Goal: Task Accomplishment & Management: Use online tool/utility

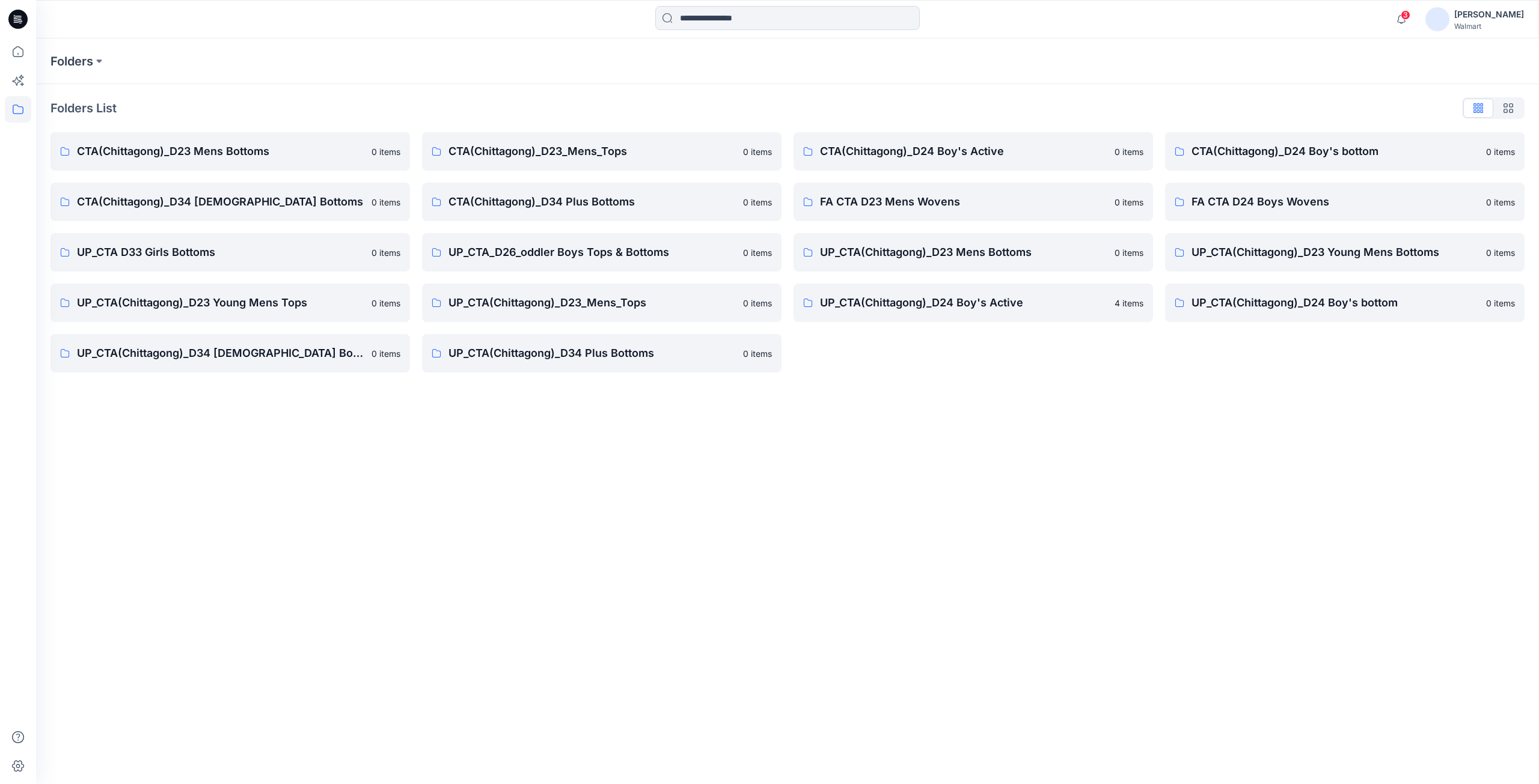
click at [16, 17] on icon at bounding box center [14, 17] width 2 height 1
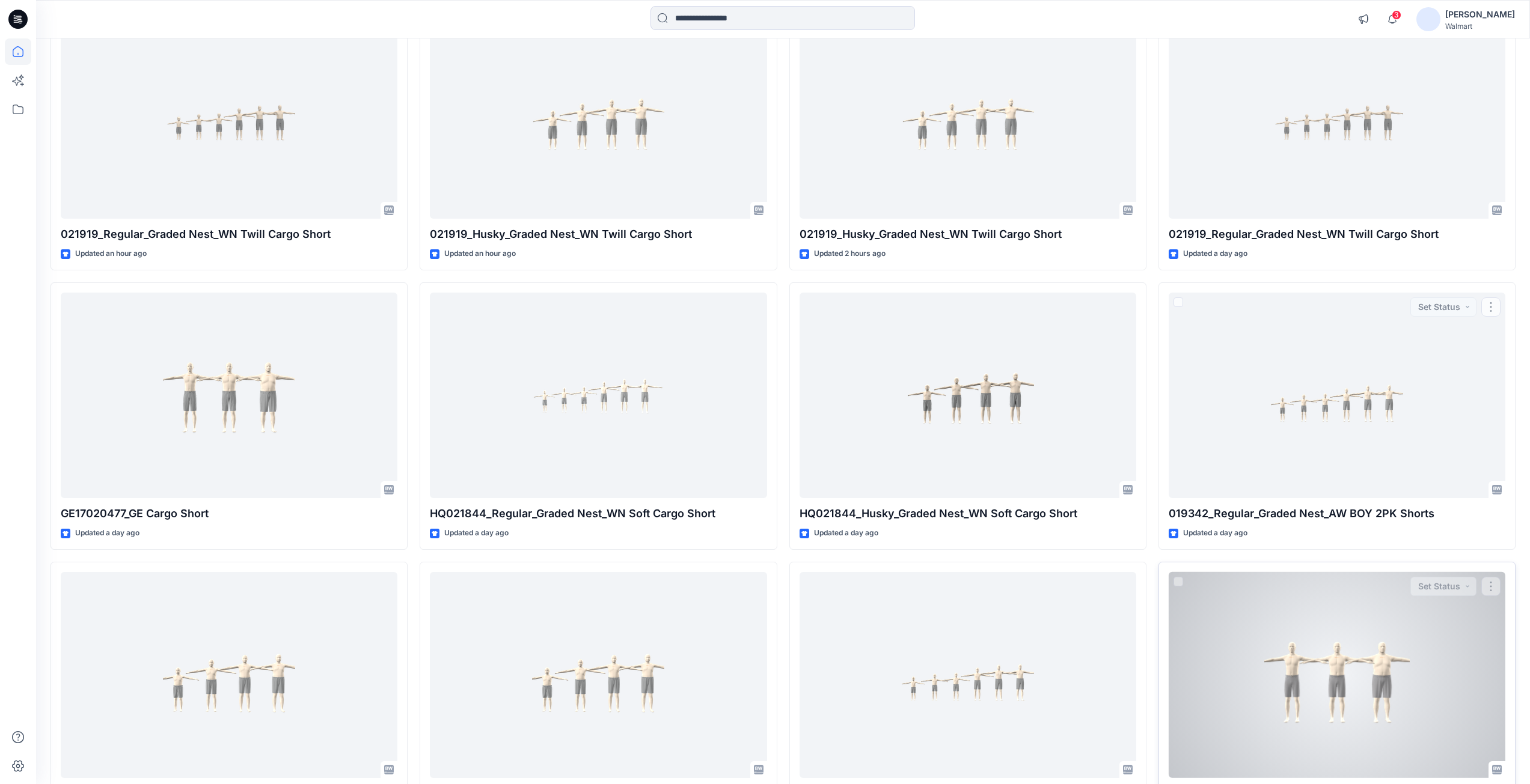
scroll to position [268, 0]
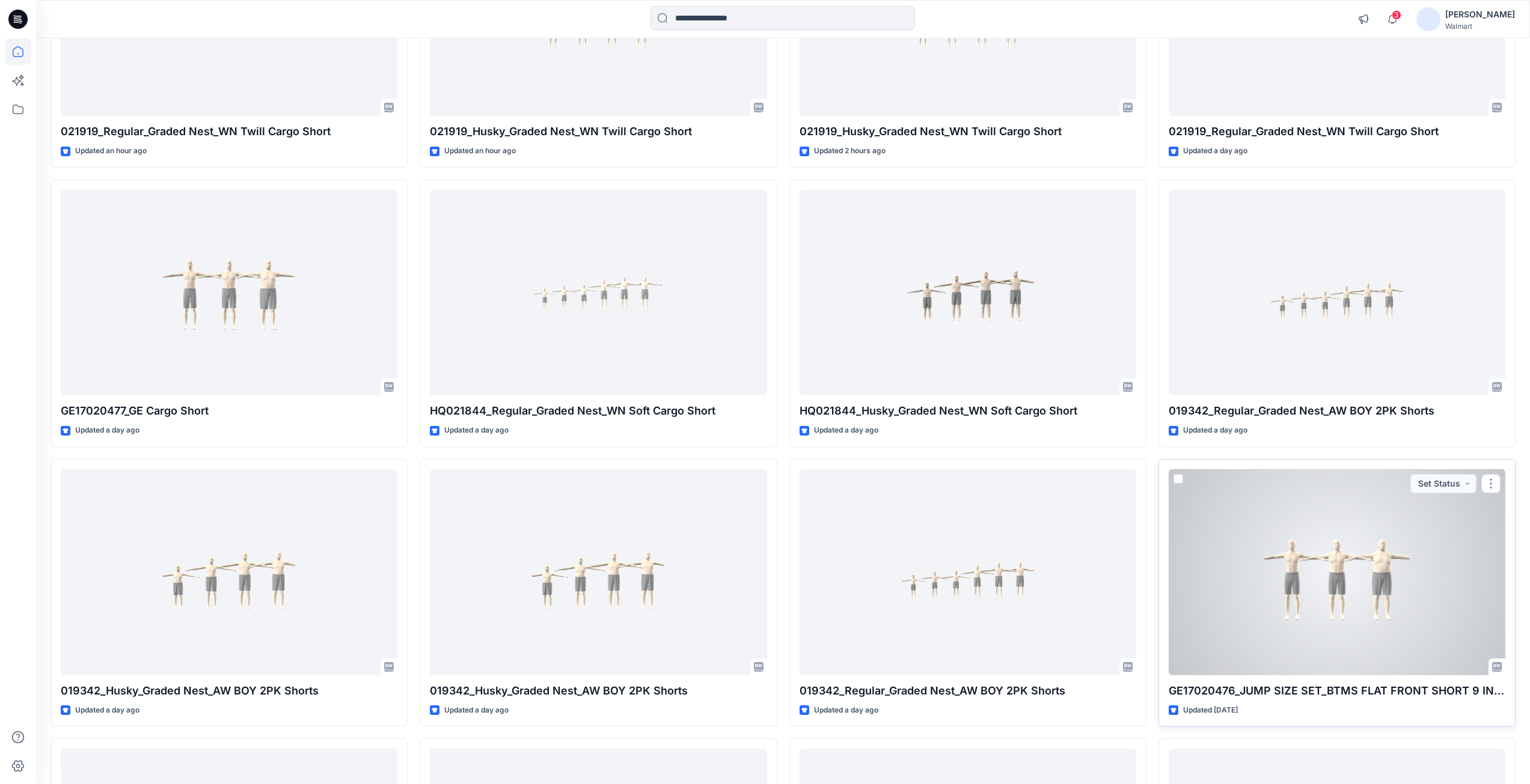
click at [1289, 596] on div at bounding box center [1337, 572] width 337 height 206
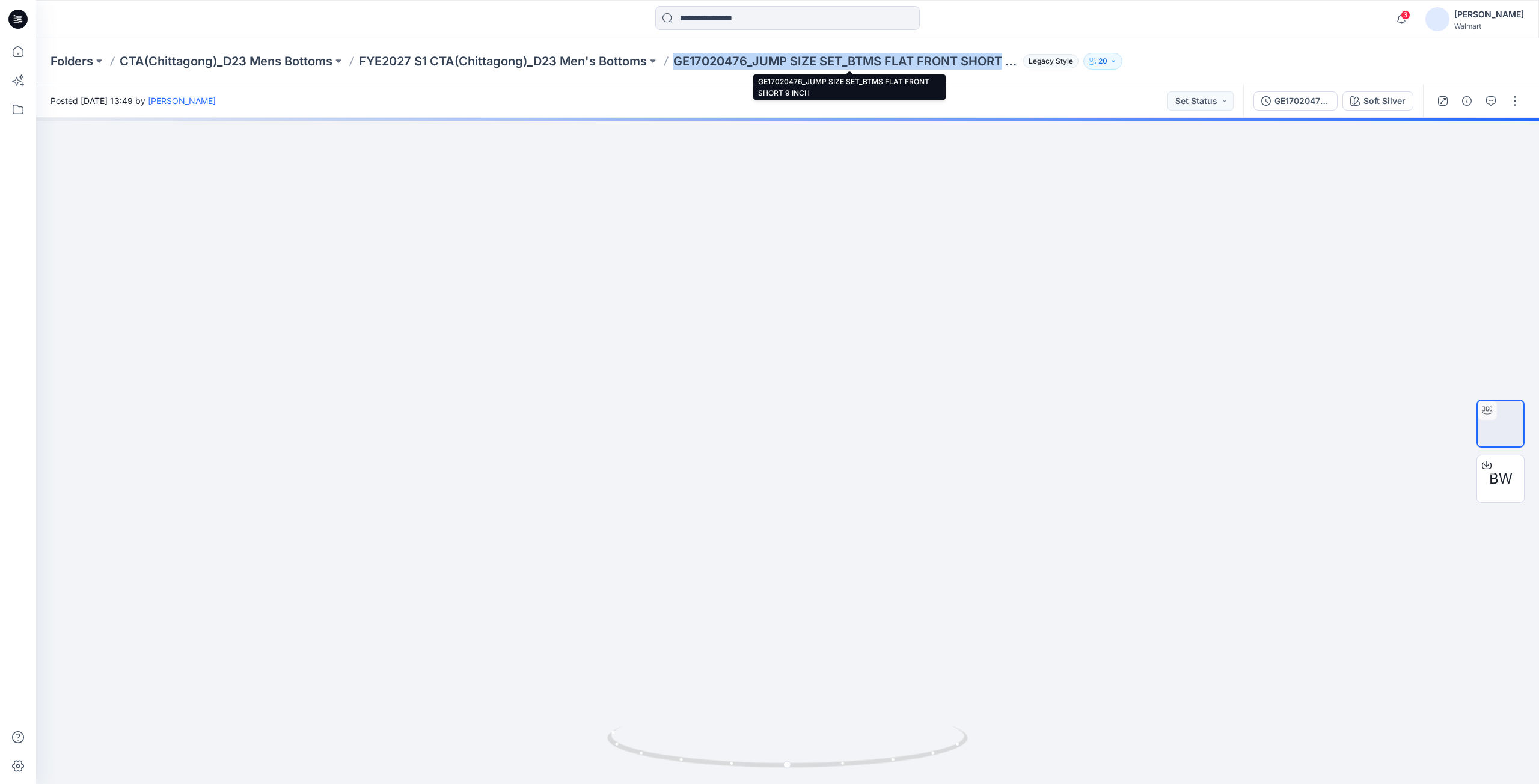
drag, startPoint x: 675, startPoint y: 63, endPoint x: 1008, endPoint y: 66, distance: 333.0
click at [1008, 66] on div "Folders CTA(Chittagong)_D23 Mens Bottoms FYE2027 S1 CTA(Chittagong)_D23 Men's B…" at bounding box center [740, 61] width 1380 height 17
copy p "GE17020476_JUMP SIZE SET_BTMS FLAT FRONT SHORT"
click at [507, 60] on p "FYE2027 S1 CTA(Chittagong)_D23 Men's Bottoms" at bounding box center [503, 61] width 288 height 17
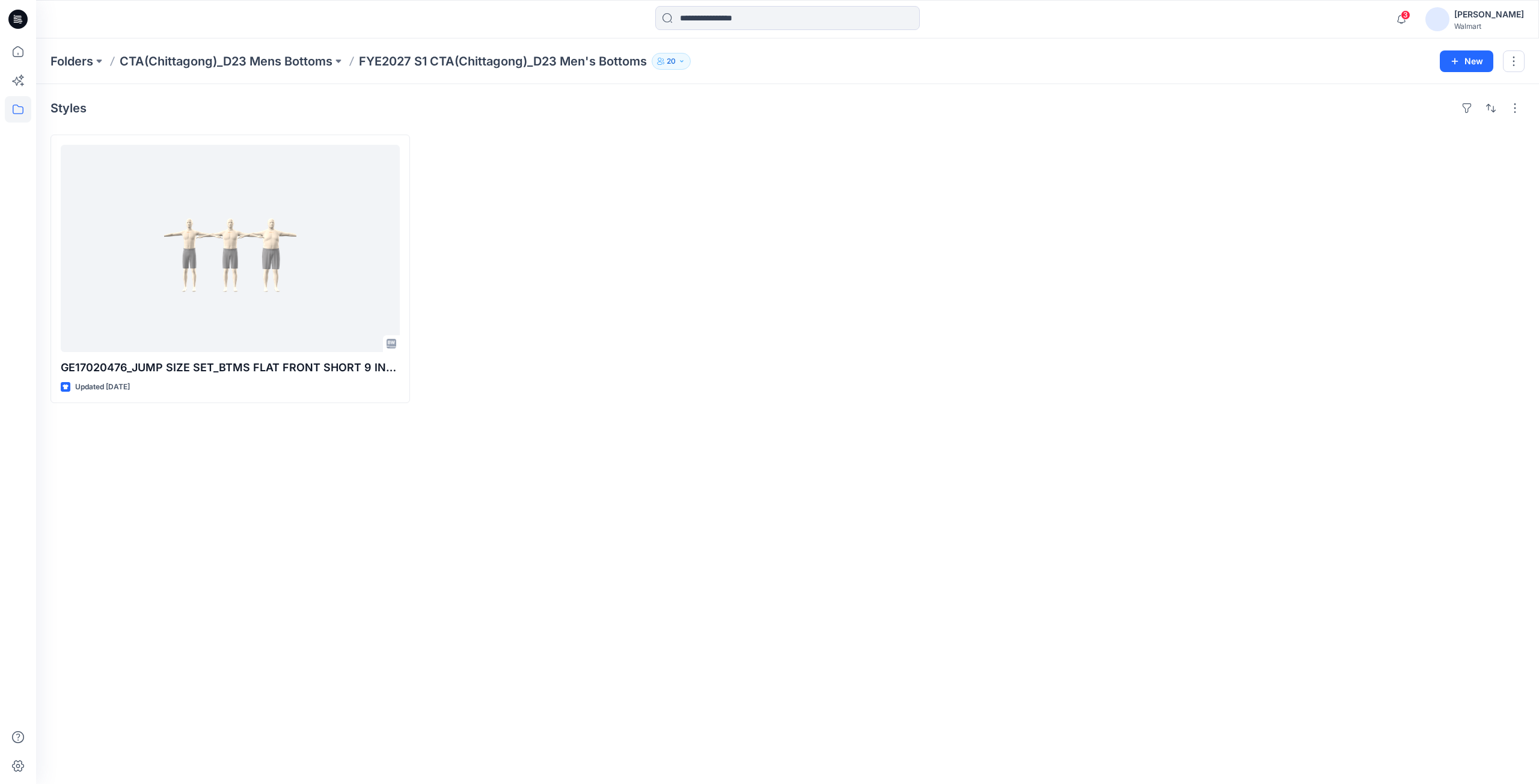
click at [17, 19] on icon at bounding box center [19, 19] width 4 height 1
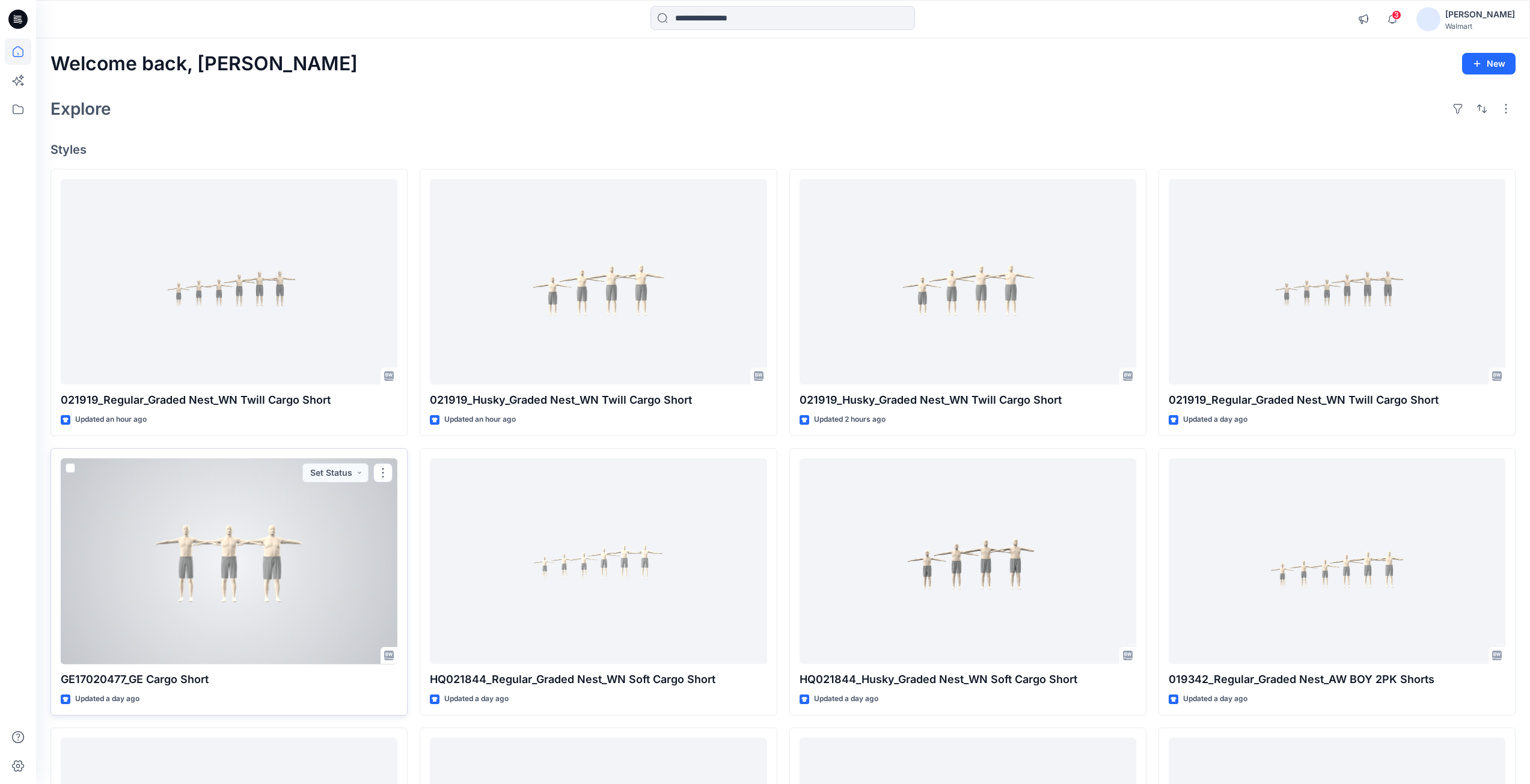
click at [201, 564] on div at bounding box center [229, 561] width 337 height 206
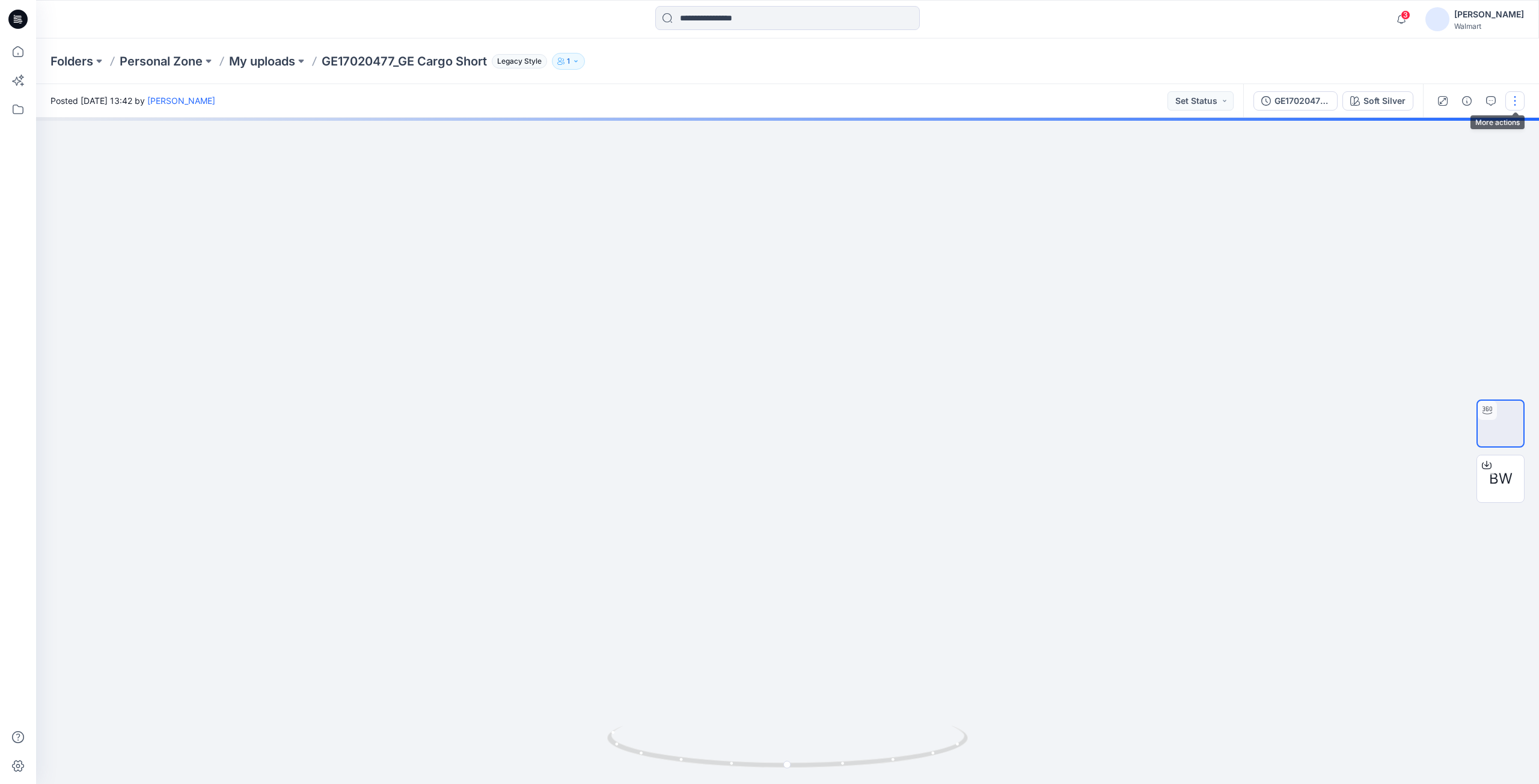
click at [1516, 102] on button "button" at bounding box center [1515, 101] width 19 height 19
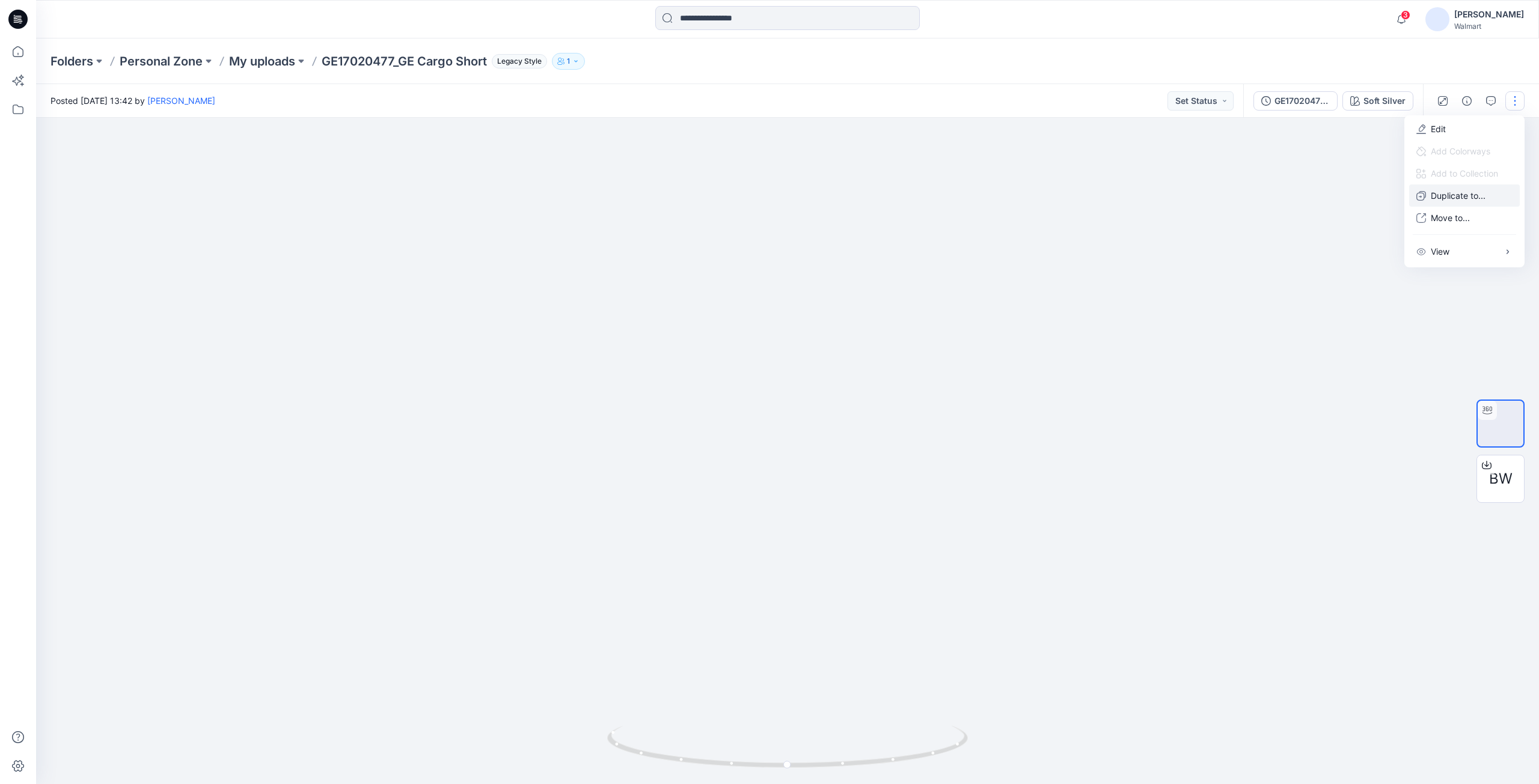
click at [1447, 191] on p "Duplicate to..." at bounding box center [1457, 195] width 55 height 13
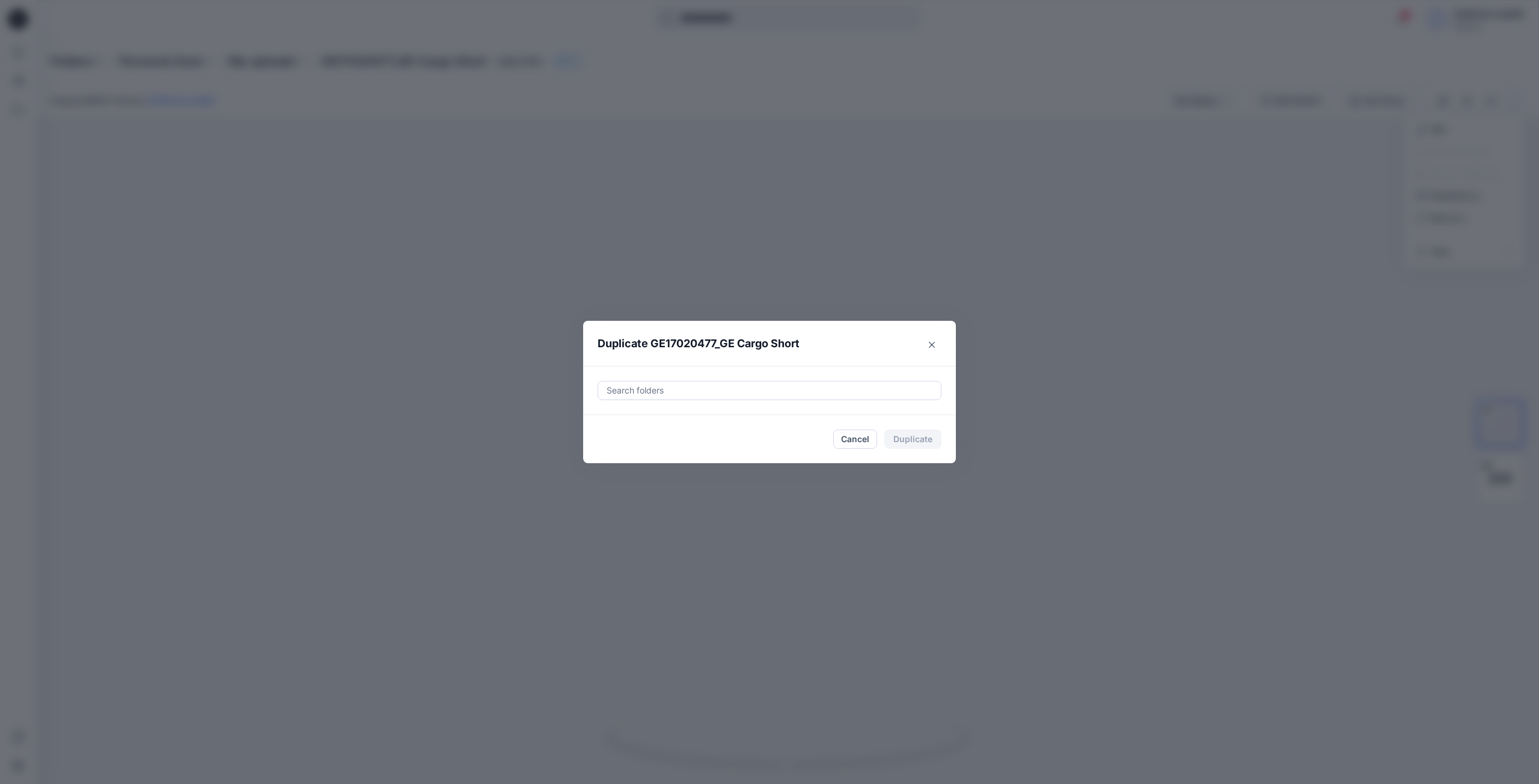
click at [652, 390] on div at bounding box center [769, 390] width 328 height 14
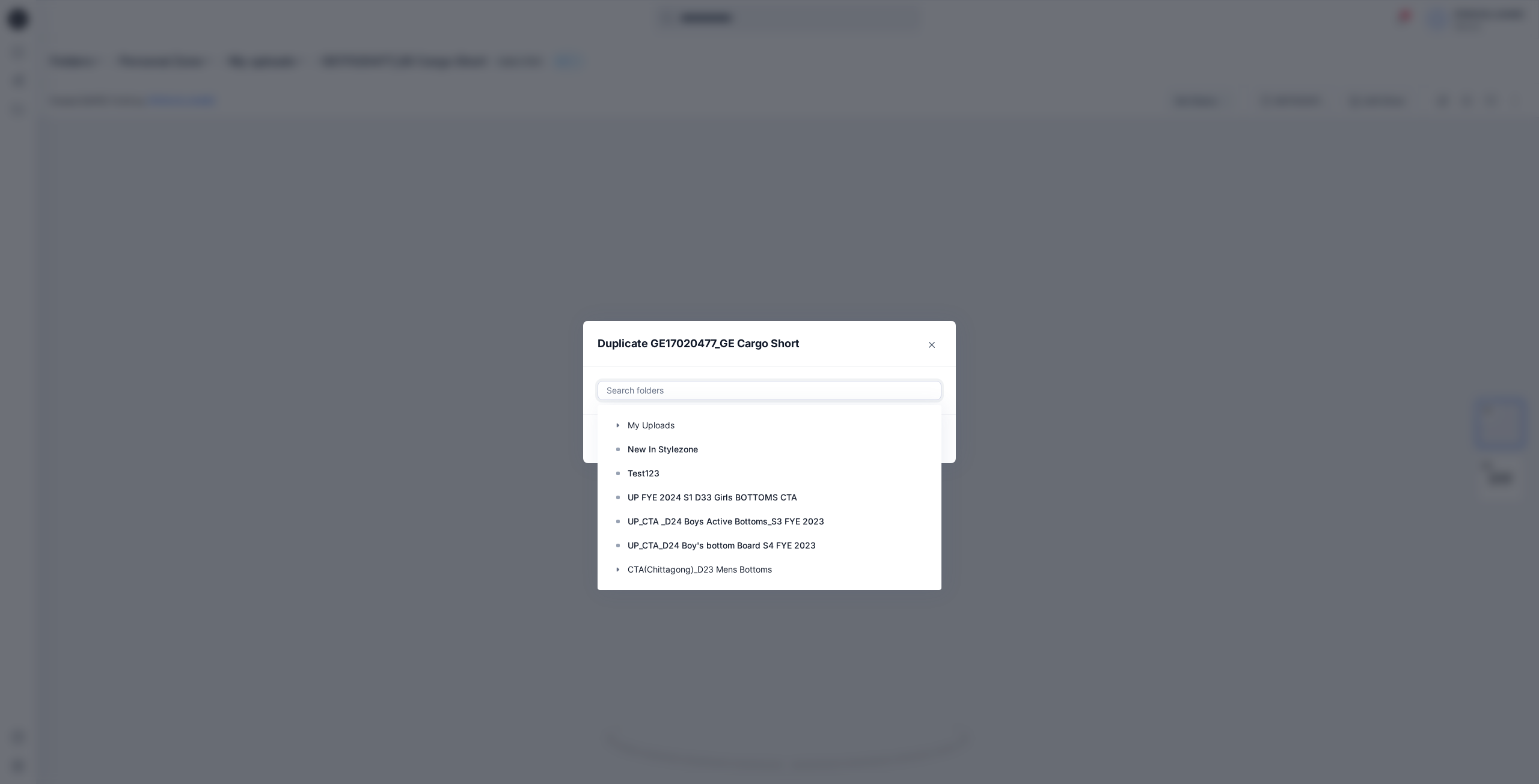
paste input "**********"
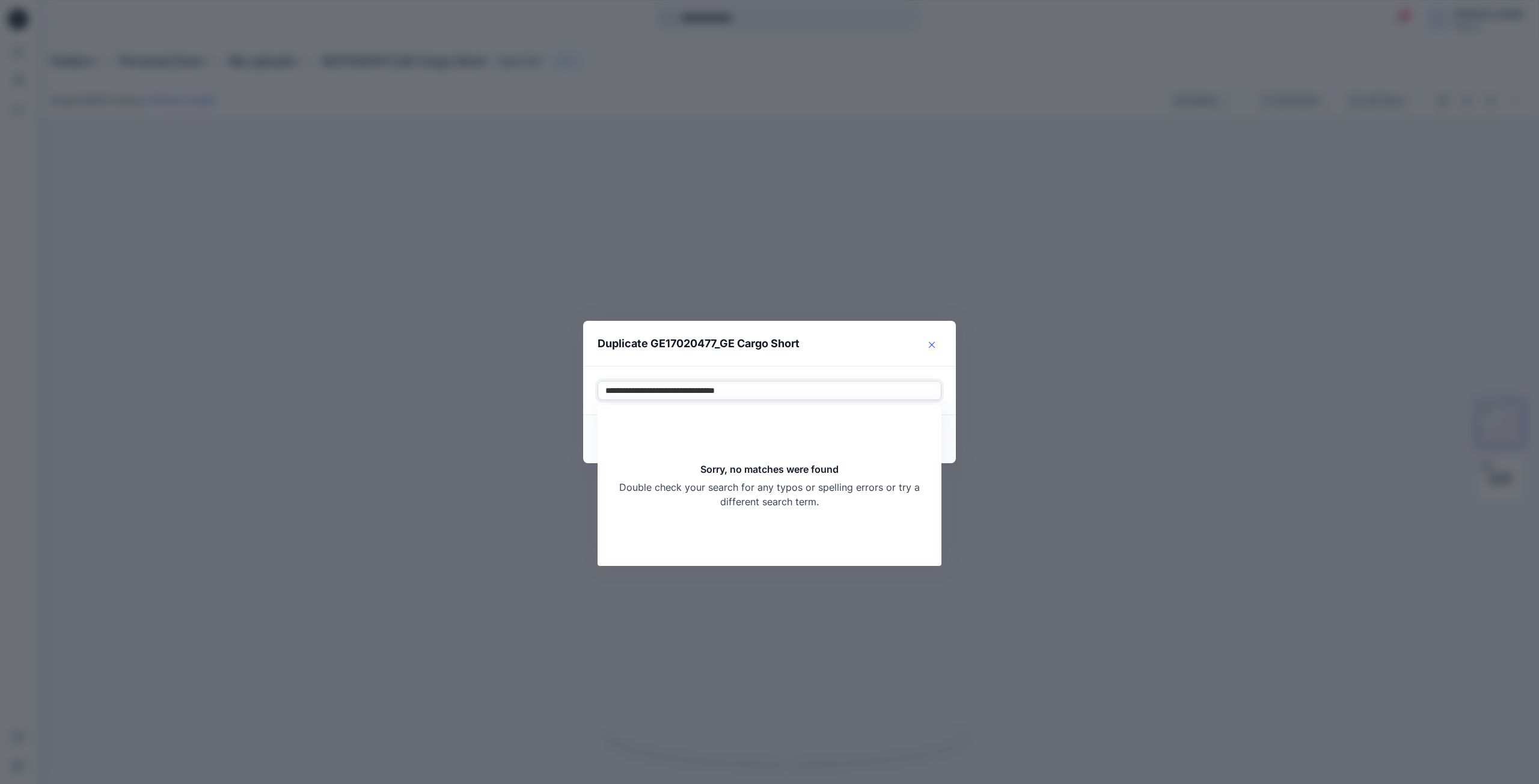
type input "**********"
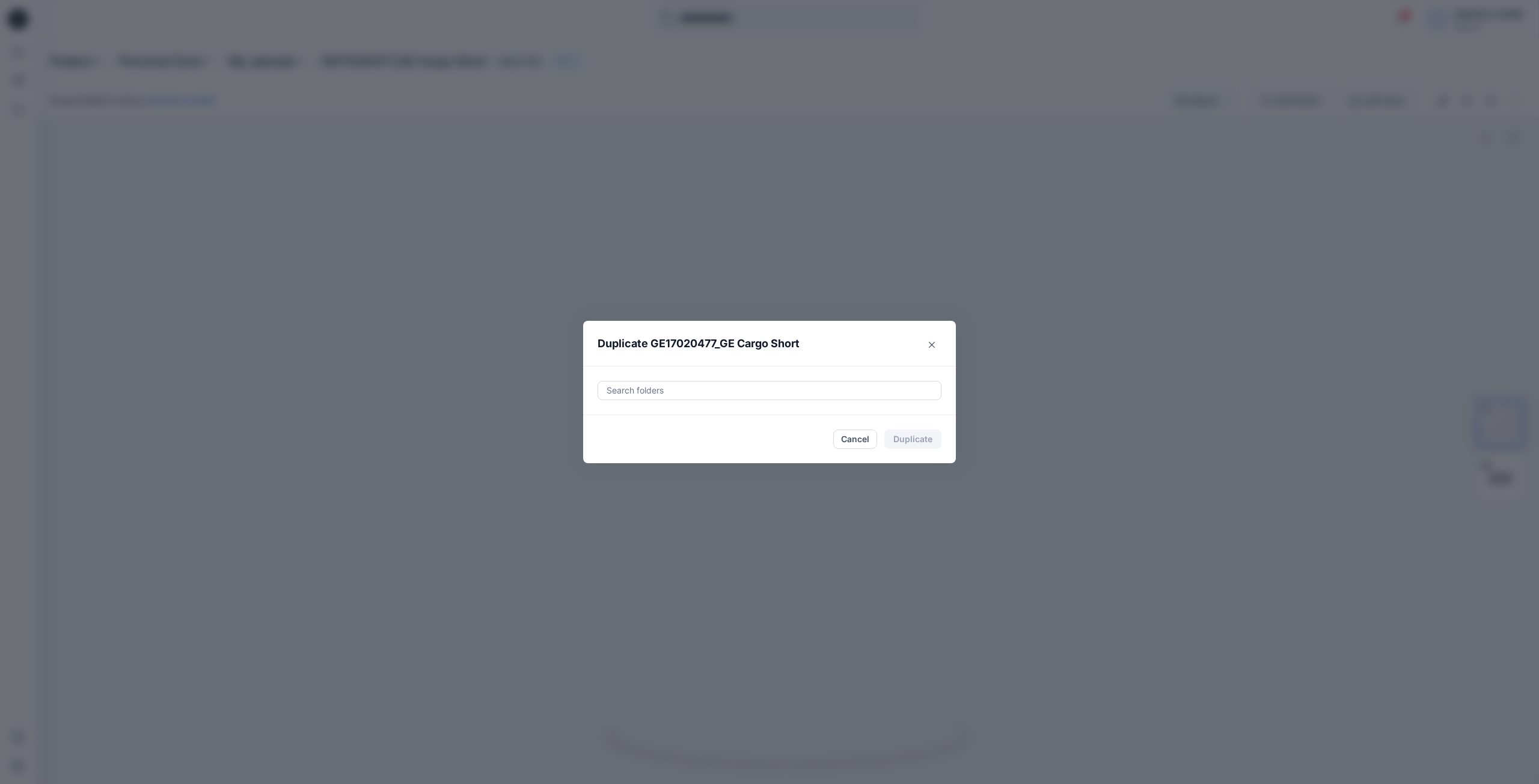
click at [938, 345] on button "Close" at bounding box center [932, 345] width 19 height 19
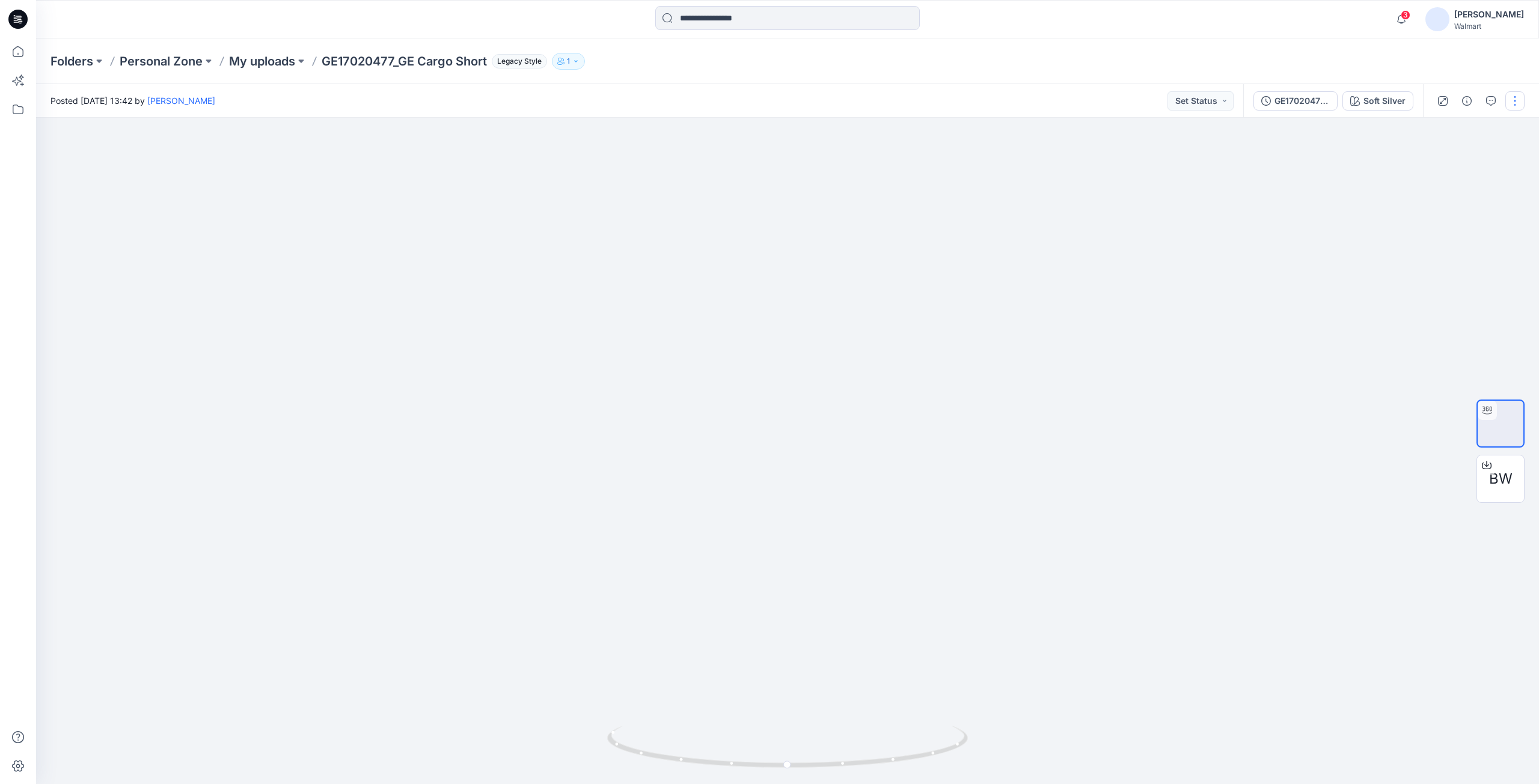
click at [1512, 105] on button "button" at bounding box center [1515, 101] width 19 height 19
click at [1435, 124] on p "Edit" at bounding box center [1438, 129] width 15 height 13
click at [28, 13] on div at bounding box center [17, 19] width 38 height 38
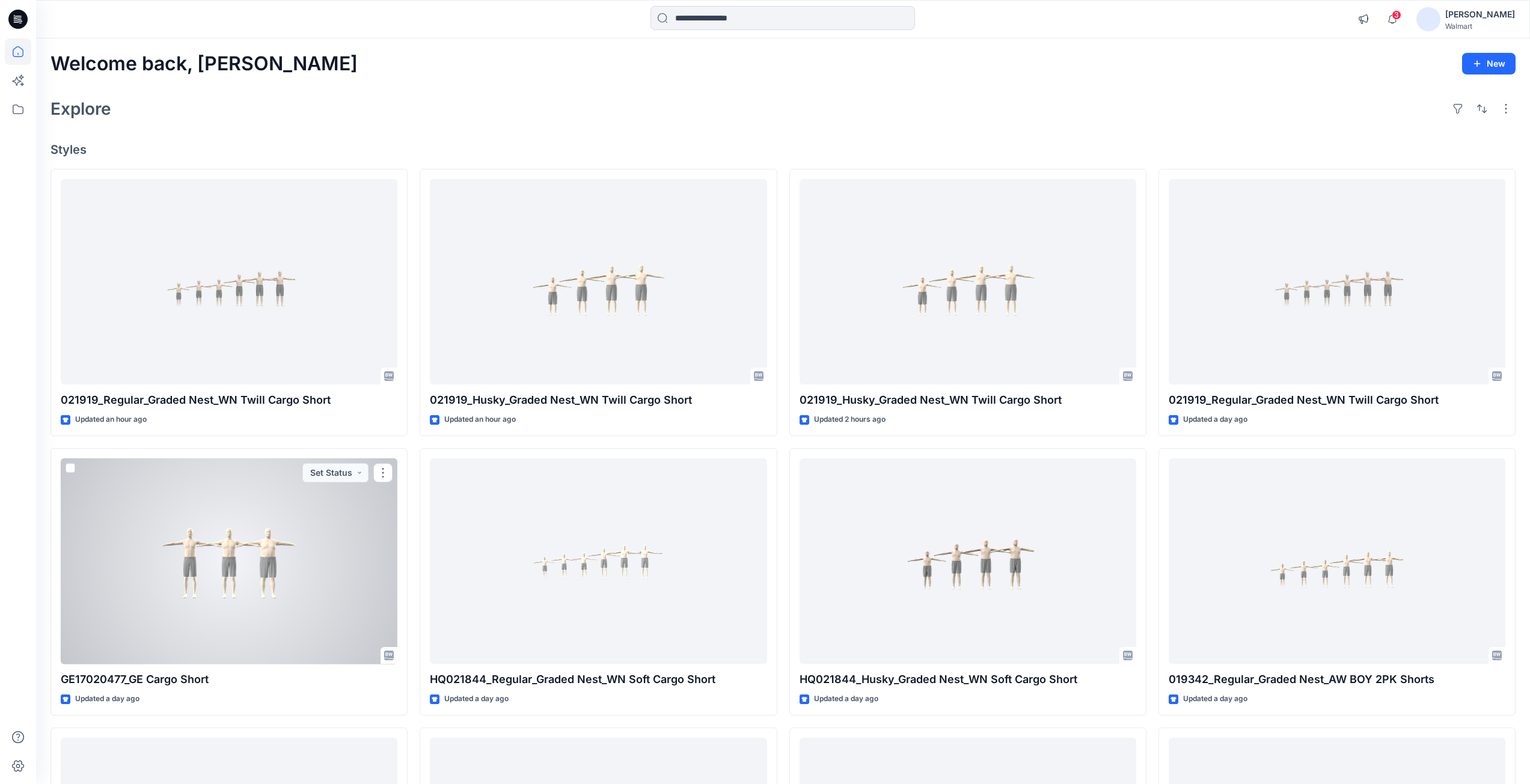
click at [304, 555] on div at bounding box center [229, 561] width 337 height 206
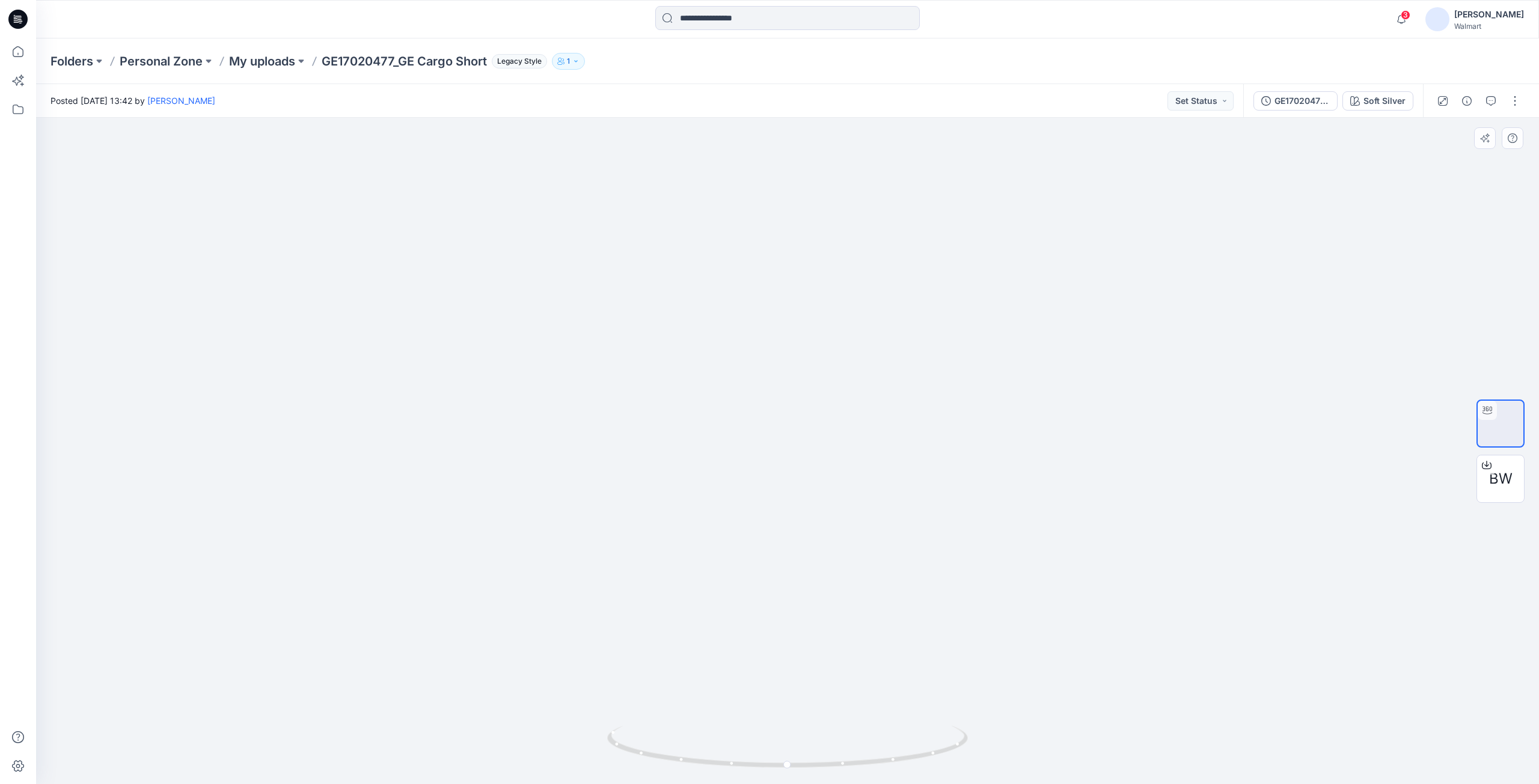
click at [253, 162] on div at bounding box center [787, 451] width 1502 height 666
drag, startPoint x: 329, startPoint y: 60, endPoint x: 399, endPoint y: 60, distance: 70.0
click at [399, 60] on p "GE17020477_GE Cargo Short" at bounding box center [404, 61] width 165 height 17
click at [328, 69] on p "GE17020477_GE Cargo Short" at bounding box center [404, 61] width 165 height 17
drag, startPoint x: 323, startPoint y: 63, endPoint x: 393, endPoint y: 64, distance: 70.0
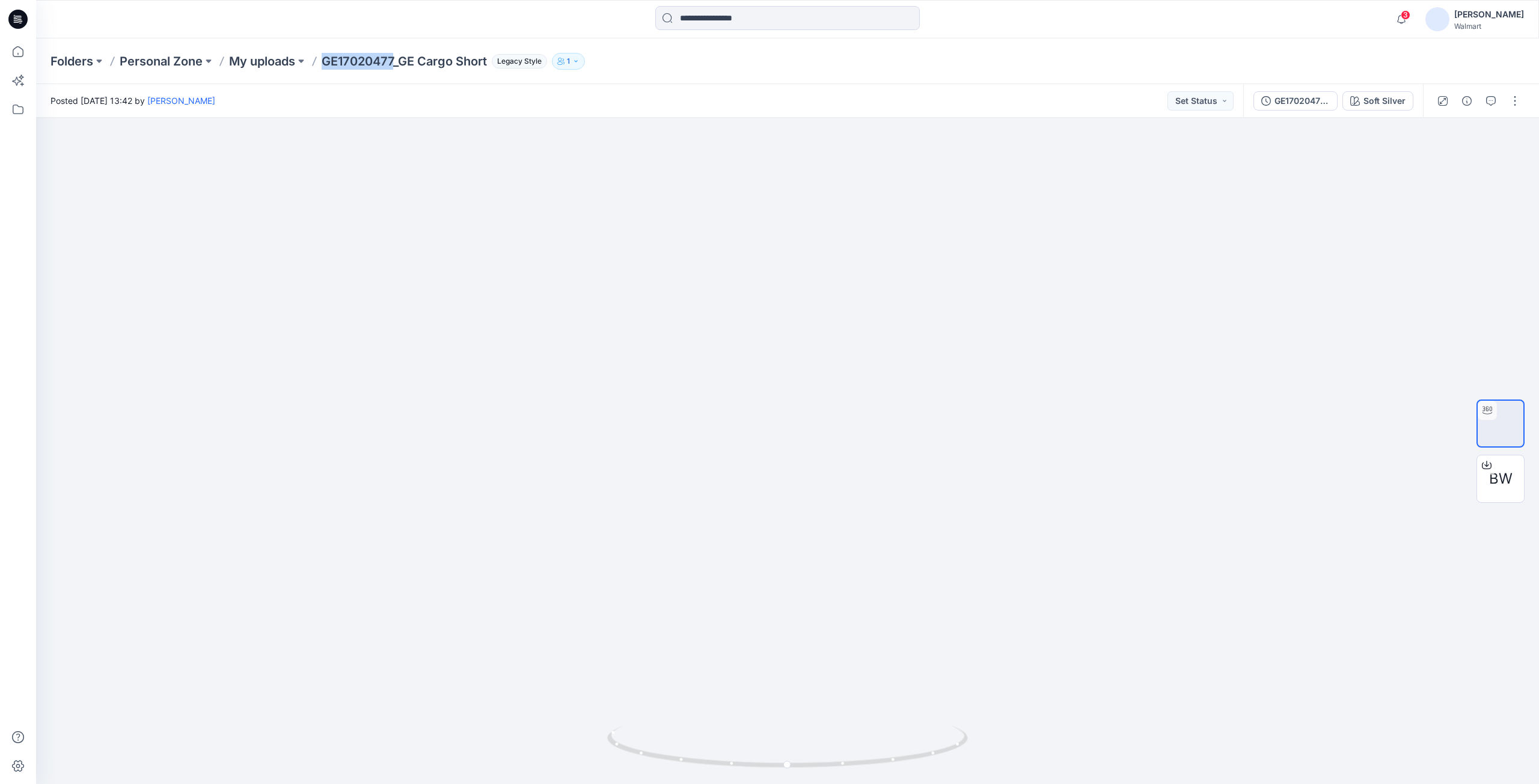
click at [393, 64] on div "Folders Personal Zone My uploads GE17020477_GE Cargo Short Legacy Style 1" at bounding box center [740, 61] width 1380 height 17
copy p "GE17020477"
click at [424, 120] on div at bounding box center [787, 451] width 1502 height 666
drag, startPoint x: 404, startPoint y: 60, endPoint x: 491, endPoint y: 63, distance: 87.1
click at [491, 63] on div "Folders Personal Zone My uploads GE17020477_GE Cargo Short Legacy Style 1" at bounding box center [740, 61] width 1380 height 17
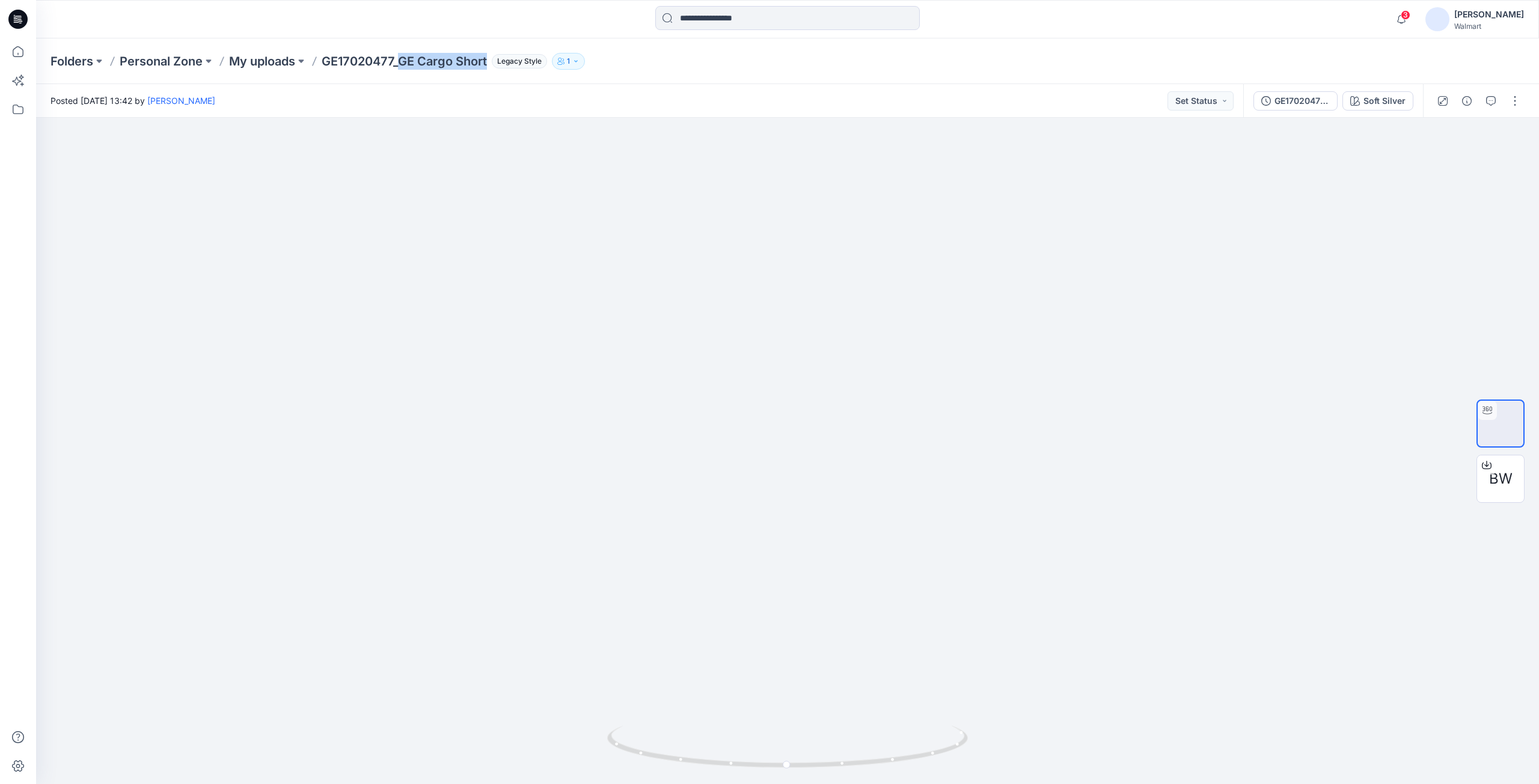
copy p "GE Cargo Short"
click at [310, 210] on div at bounding box center [787, 451] width 1502 height 666
click at [13, 20] on icon at bounding box center [18, 19] width 19 height 19
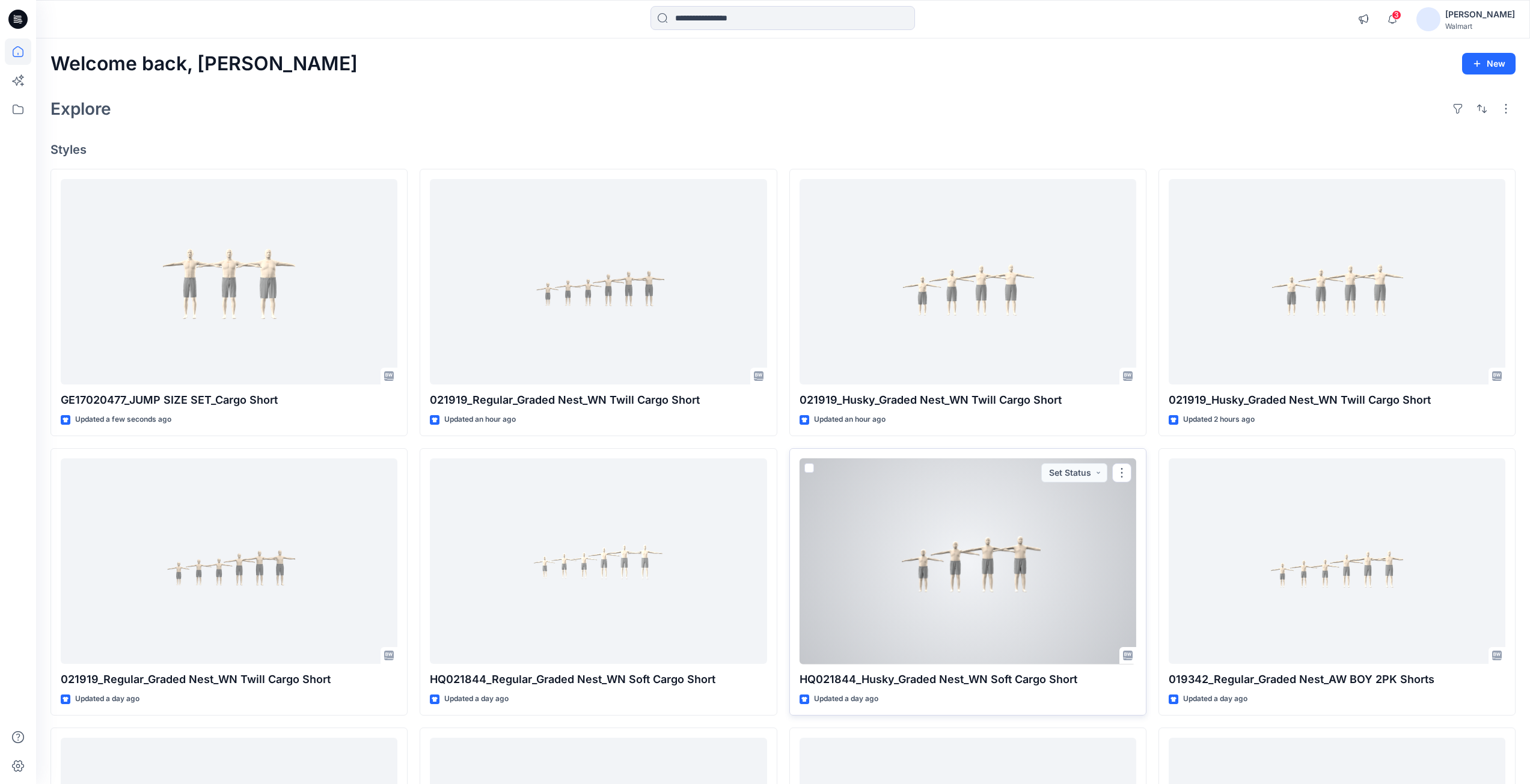
scroll to position [268, 0]
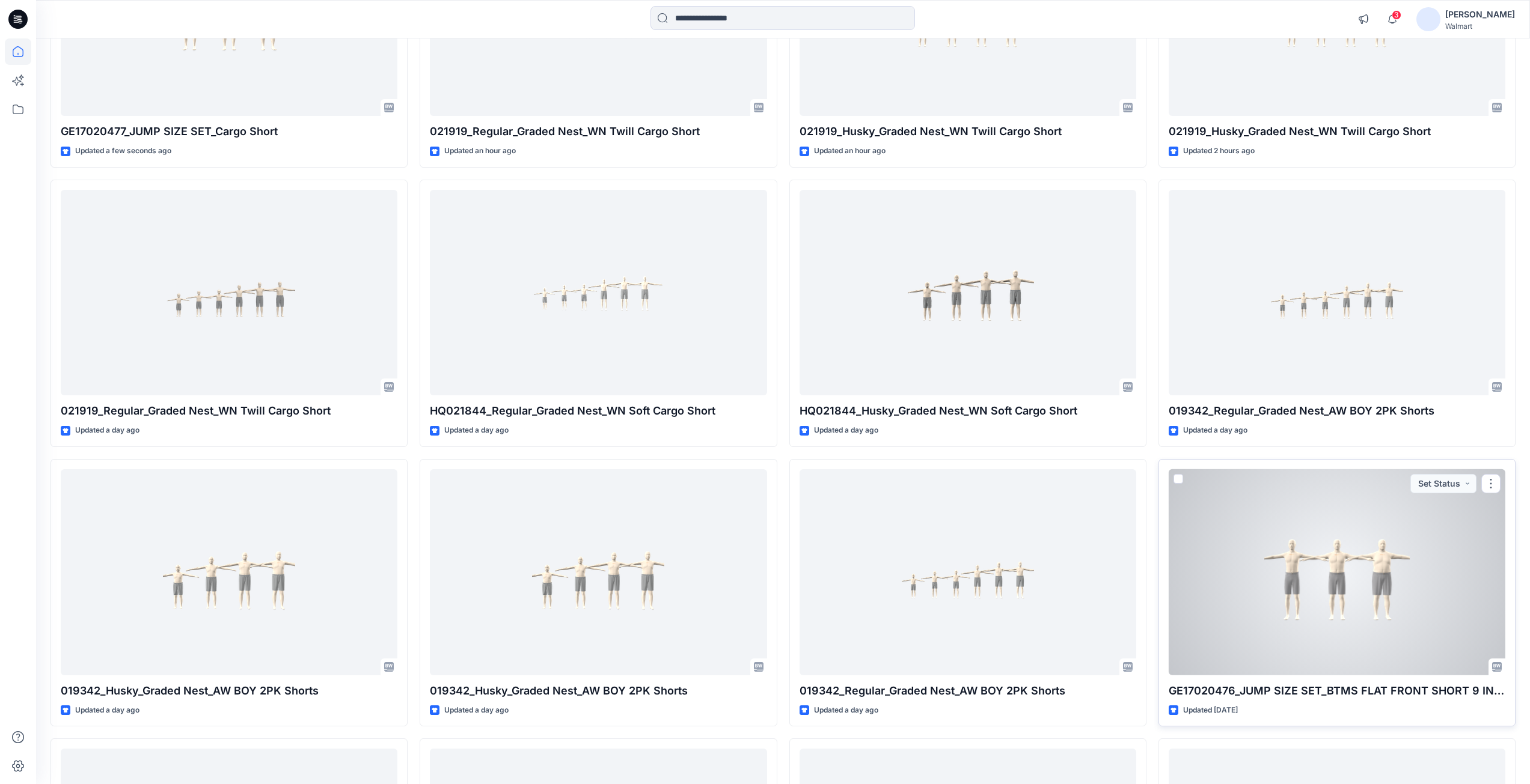
click at [1279, 543] on div at bounding box center [1337, 572] width 337 height 206
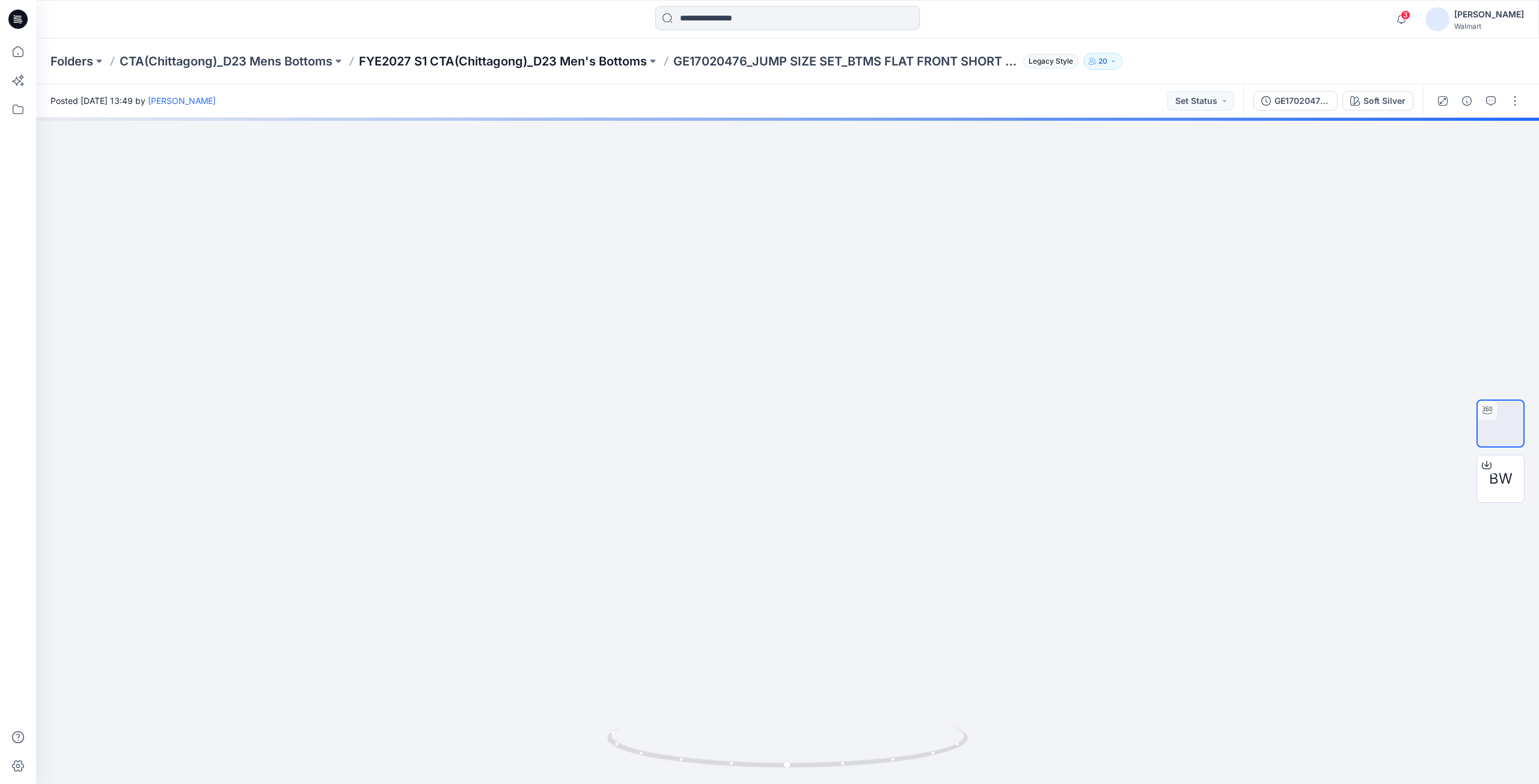
click at [595, 64] on p "FYE2027 S1 CTA(Chittagong)_D23 Men's Bottoms" at bounding box center [503, 61] width 288 height 17
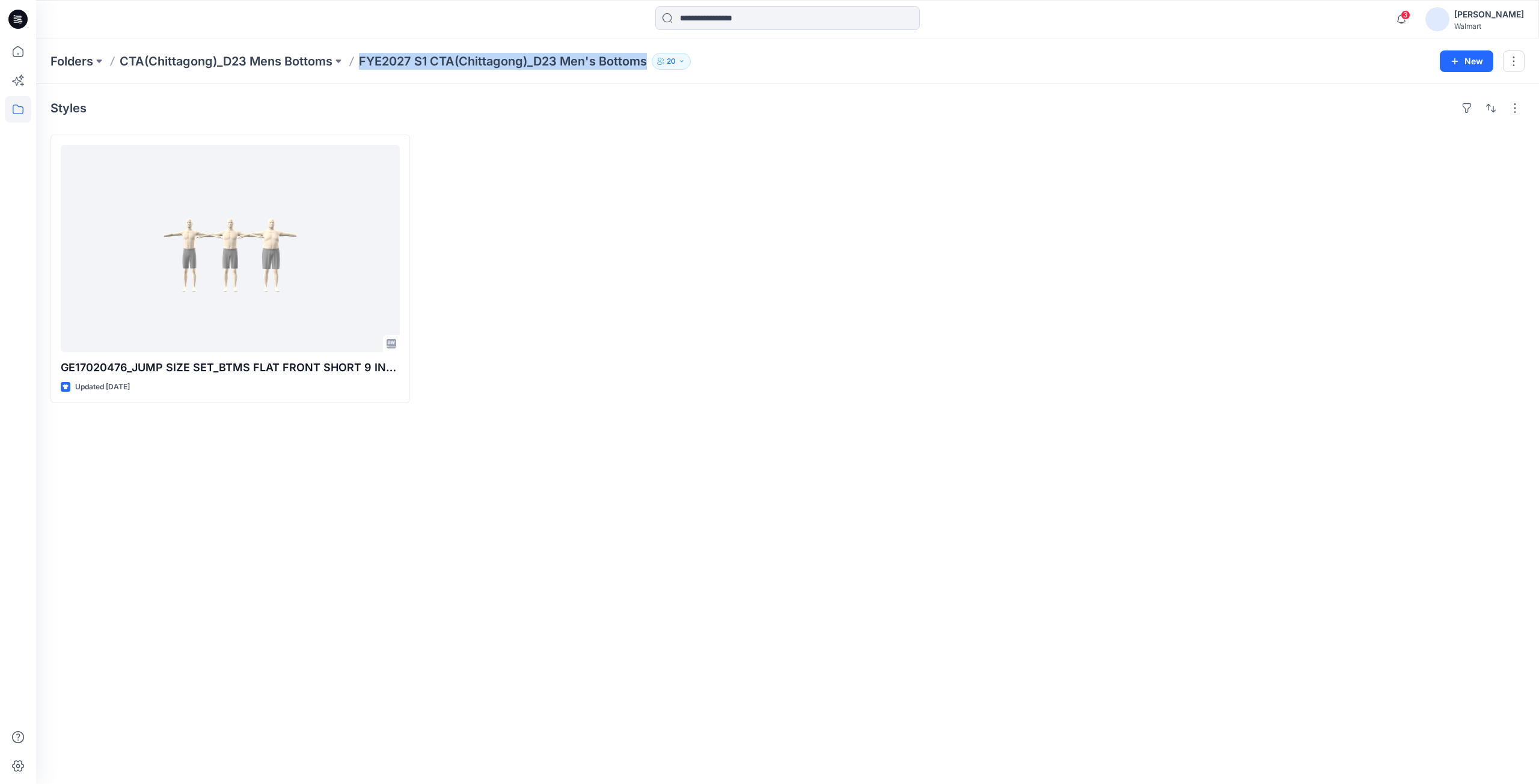
drag, startPoint x: 360, startPoint y: 66, endPoint x: 653, endPoint y: 57, distance: 293.1
click at [653, 57] on div "Folders CTA(Chittagong)_D23 Mens Bottoms FYE2027 S1 CTA(Chittagong)_D23 Men's B…" at bounding box center [740, 61] width 1380 height 17
copy div "FYE2027 S1 CTA(Chittagong)_D23 Men's Bottoms 20 New"
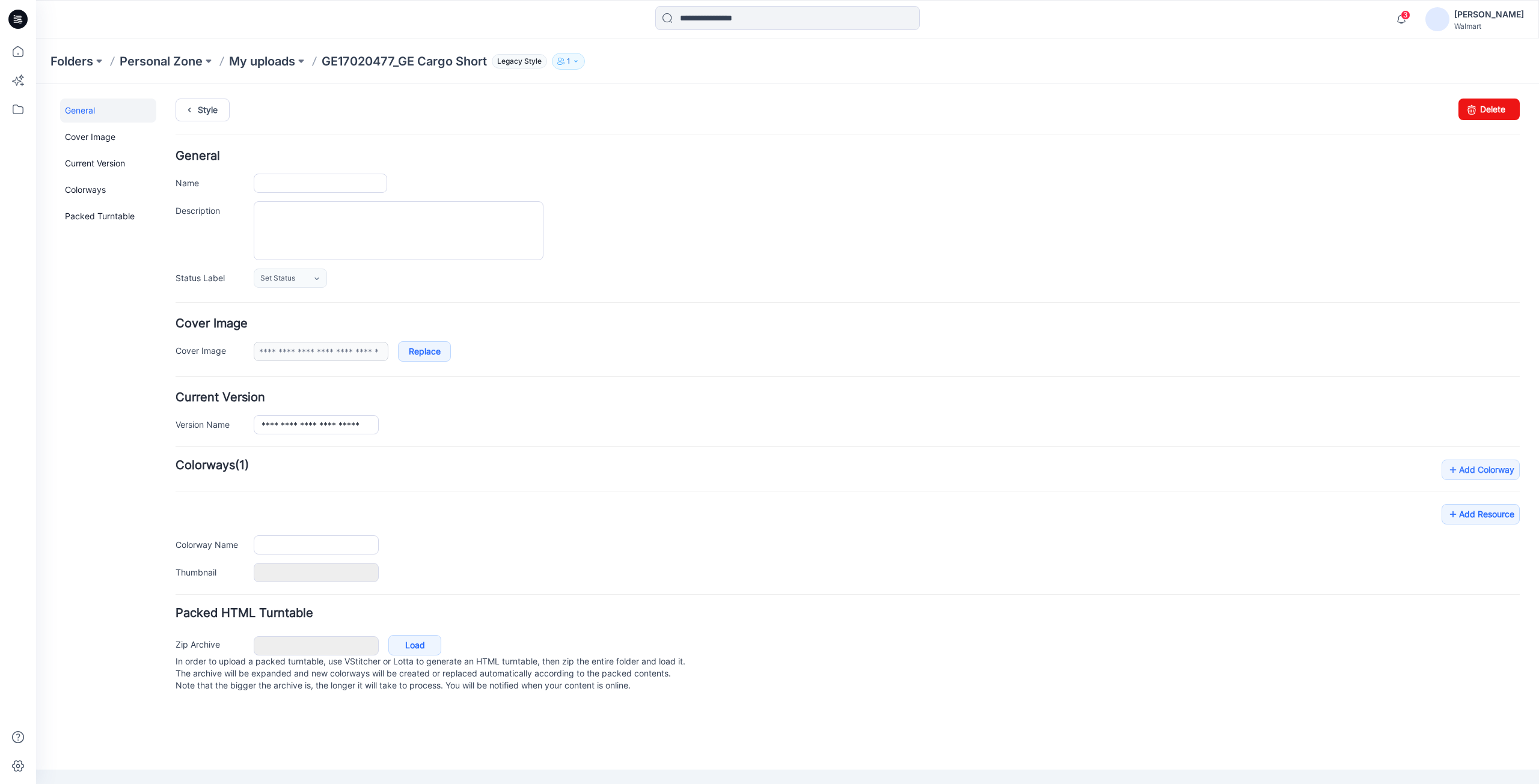
type input "**********"
type textarea "**********"
type input "**********"
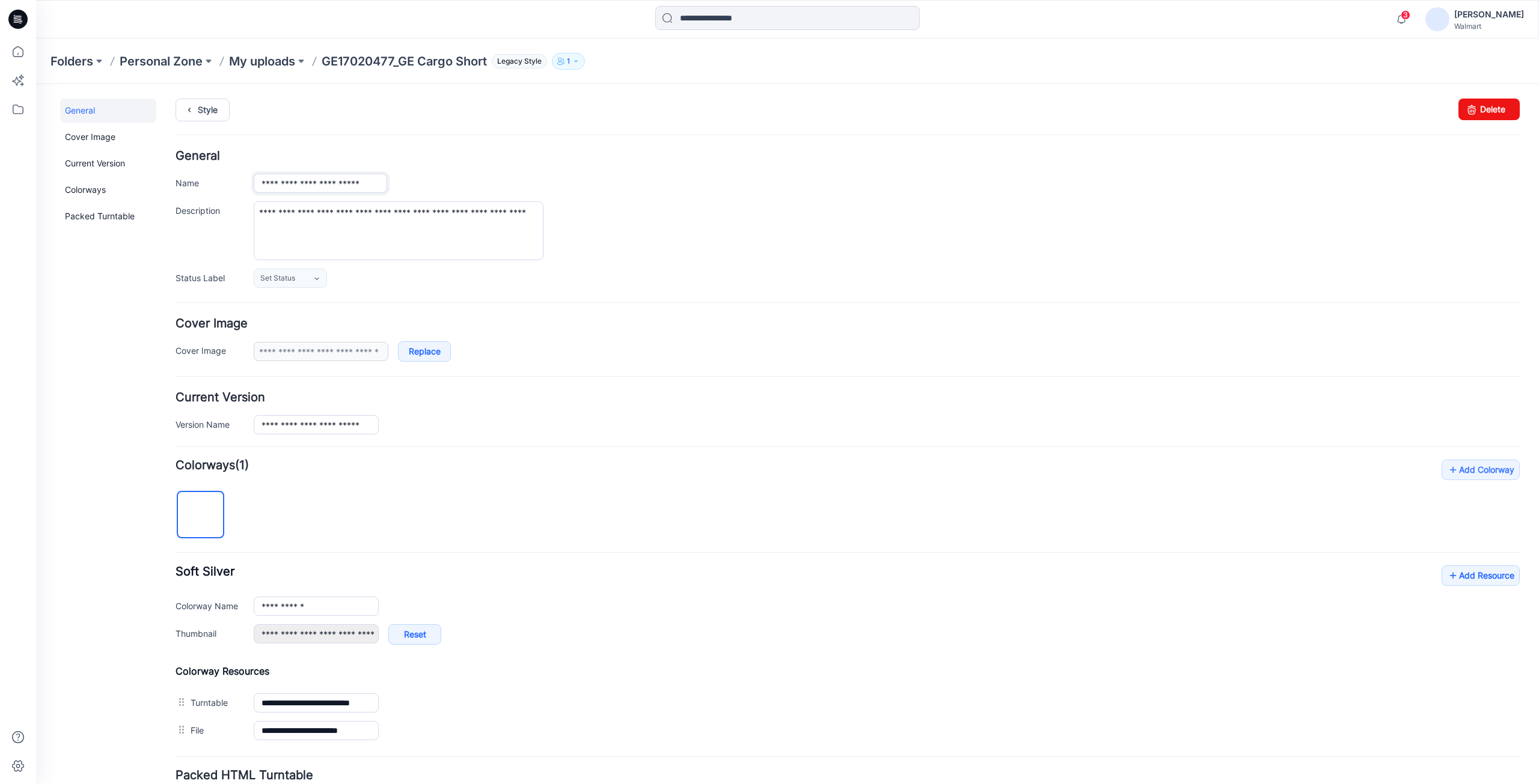
drag, startPoint x: 259, startPoint y: 185, endPoint x: 620, endPoint y: 185, distance: 361.0
click at [620, 185] on div "**********" at bounding box center [886, 183] width 1266 height 19
paste input "**********"
type input "**********"
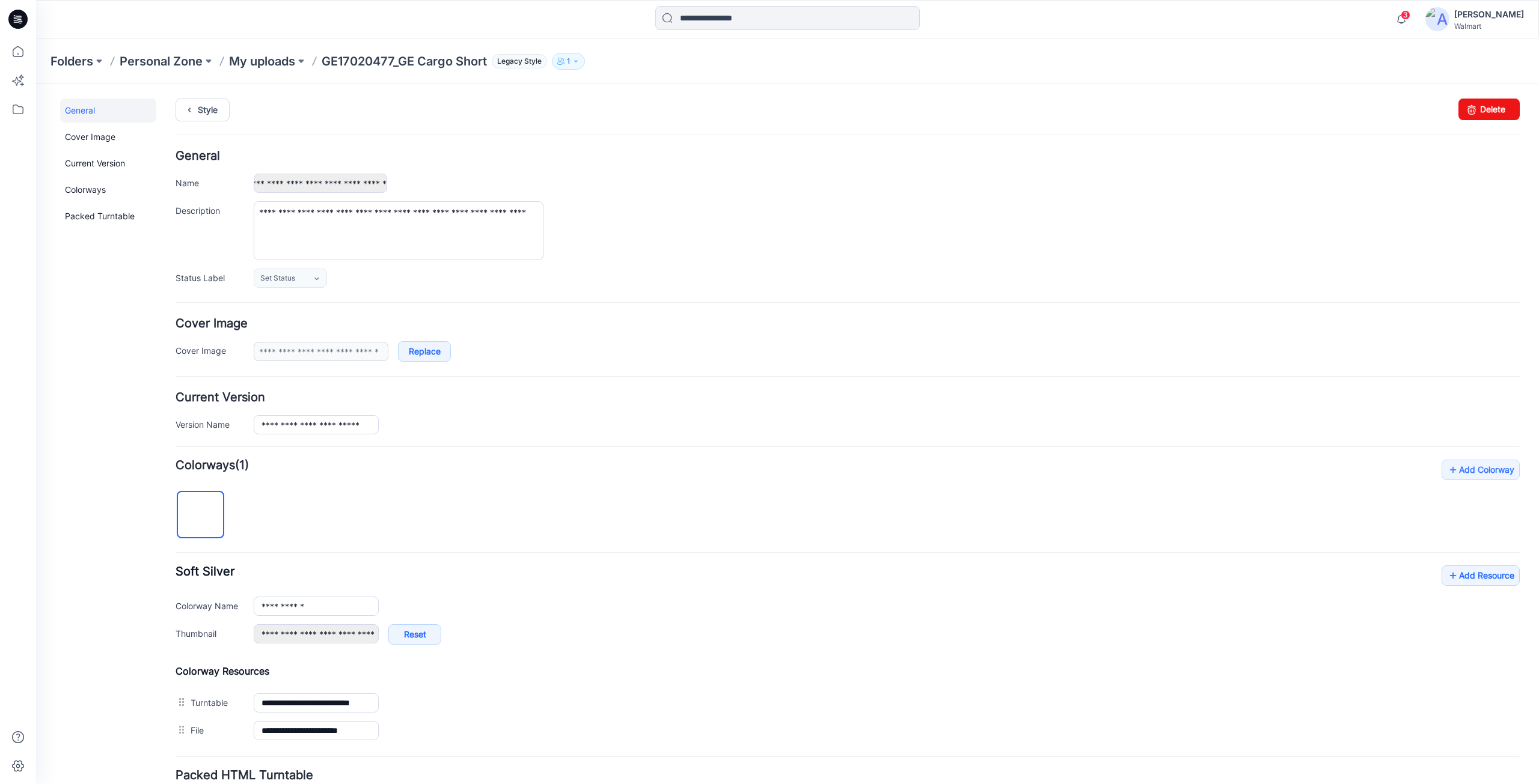
scroll to position [0, 0]
click at [820, 206] on div "**********" at bounding box center [886, 230] width 1266 height 59
click at [203, 111] on link "Style" at bounding box center [203, 110] width 54 height 23
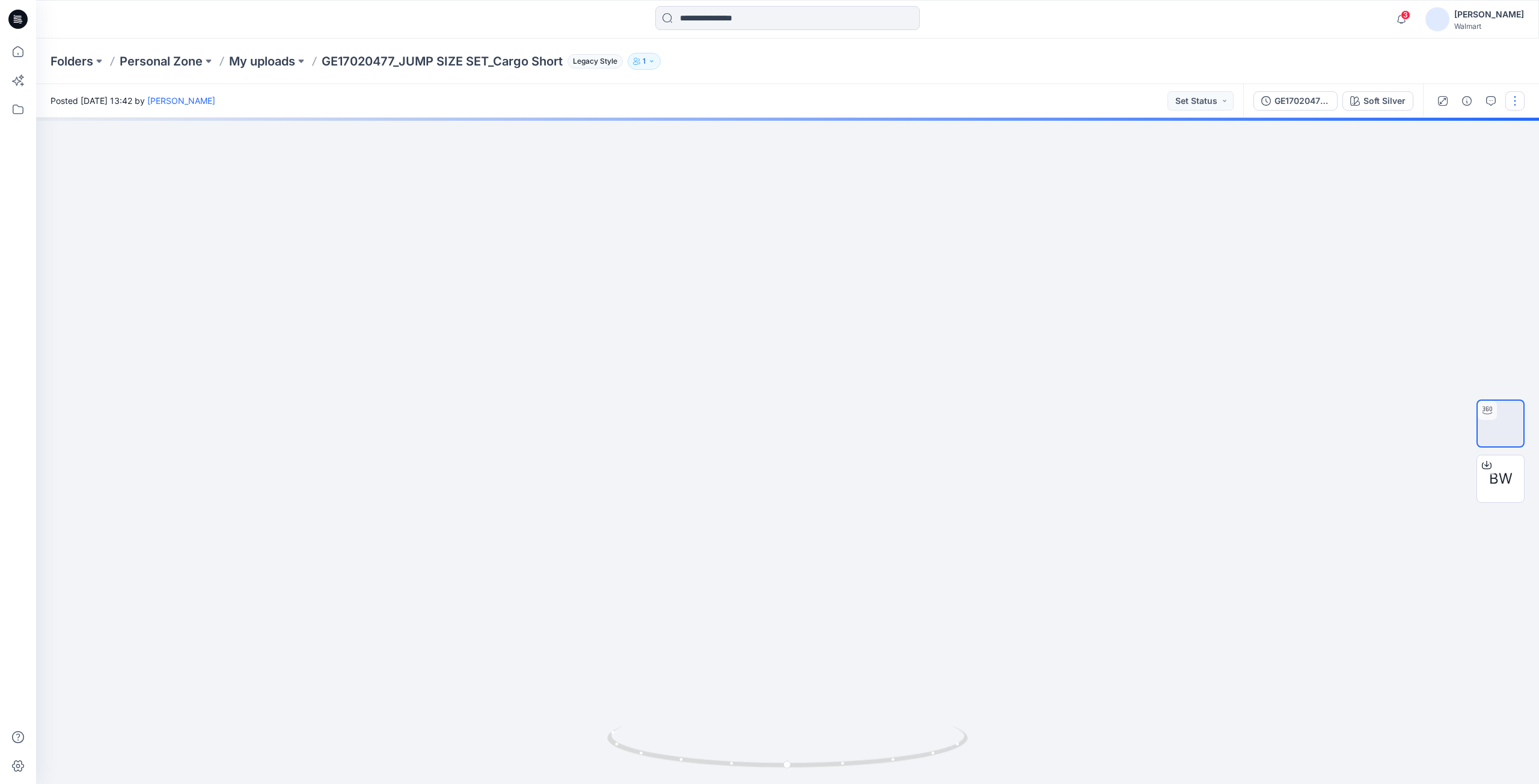
click at [1516, 102] on button "button" at bounding box center [1515, 101] width 19 height 19
click at [1438, 194] on p "Duplicate to..." at bounding box center [1457, 195] width 55 height 13
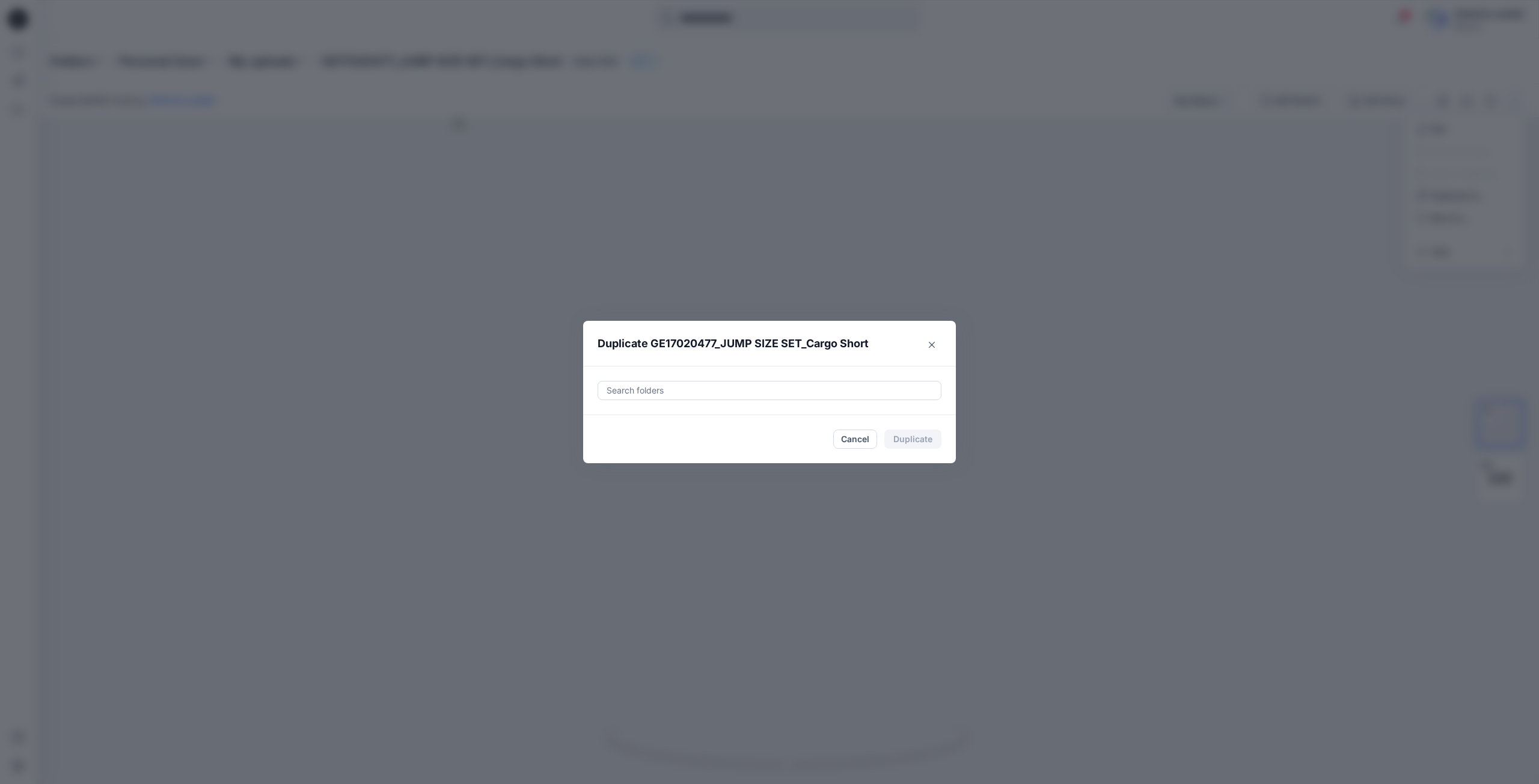
click at [826, 393] on div at bounding box center [769, 390] width 328 height 14
paste input "**********"
type input "**********"
drag, startPoint x: 617, startPoint y: 418, endPoint x: 657, endPoint y: 419, distance: 40.0
click at [617, 418] on div at bounding box center [615, 420] width 10 height 10
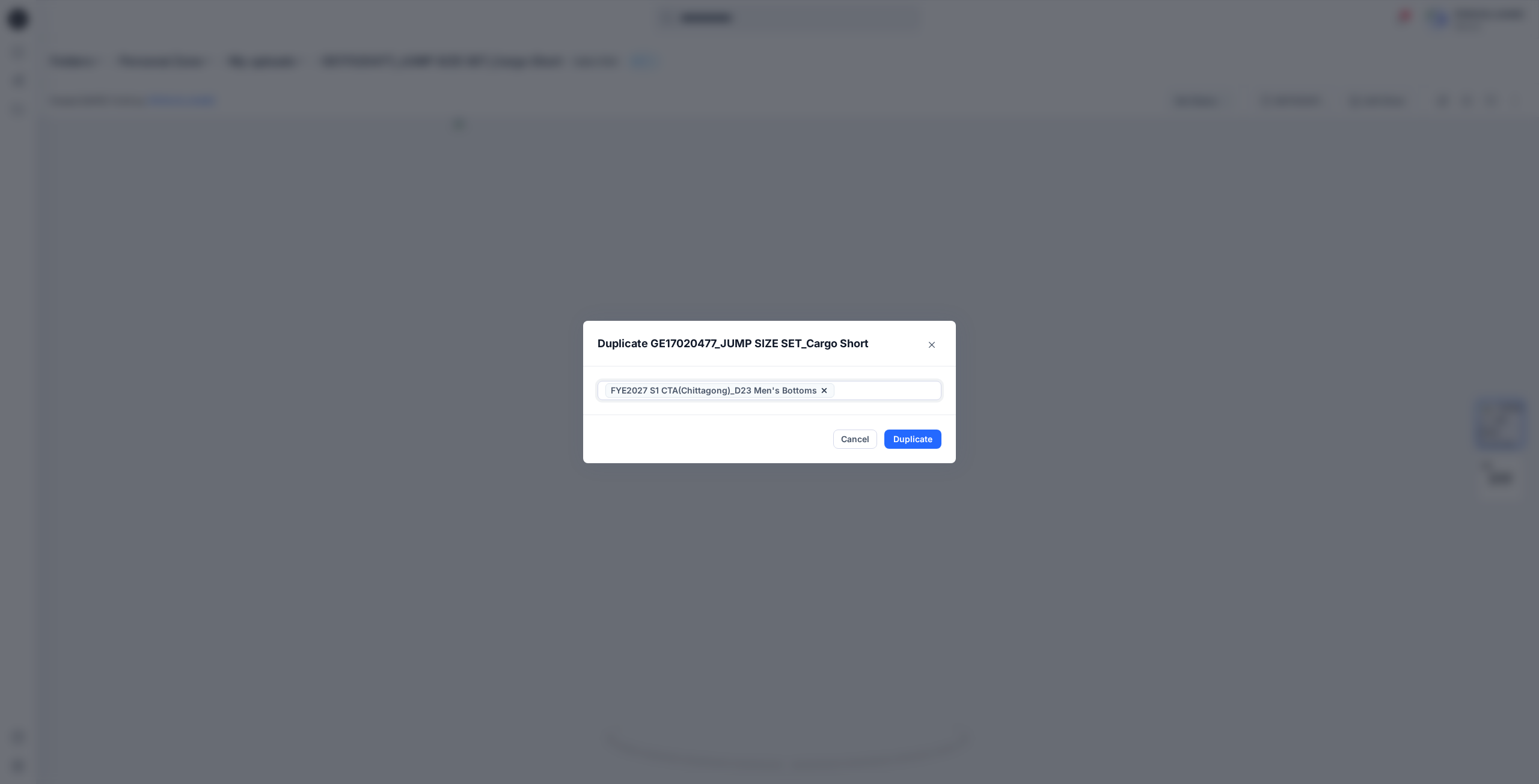
click at [820, 396] on div "FYE2027 S1 CTA(Chittagong)_D23 Men's Bottoms" at bounding box center [770, 390] width 342 height 18
click at [900, 442] on button "Duplicate" at bounding box center [912, 439] width 57 height 19
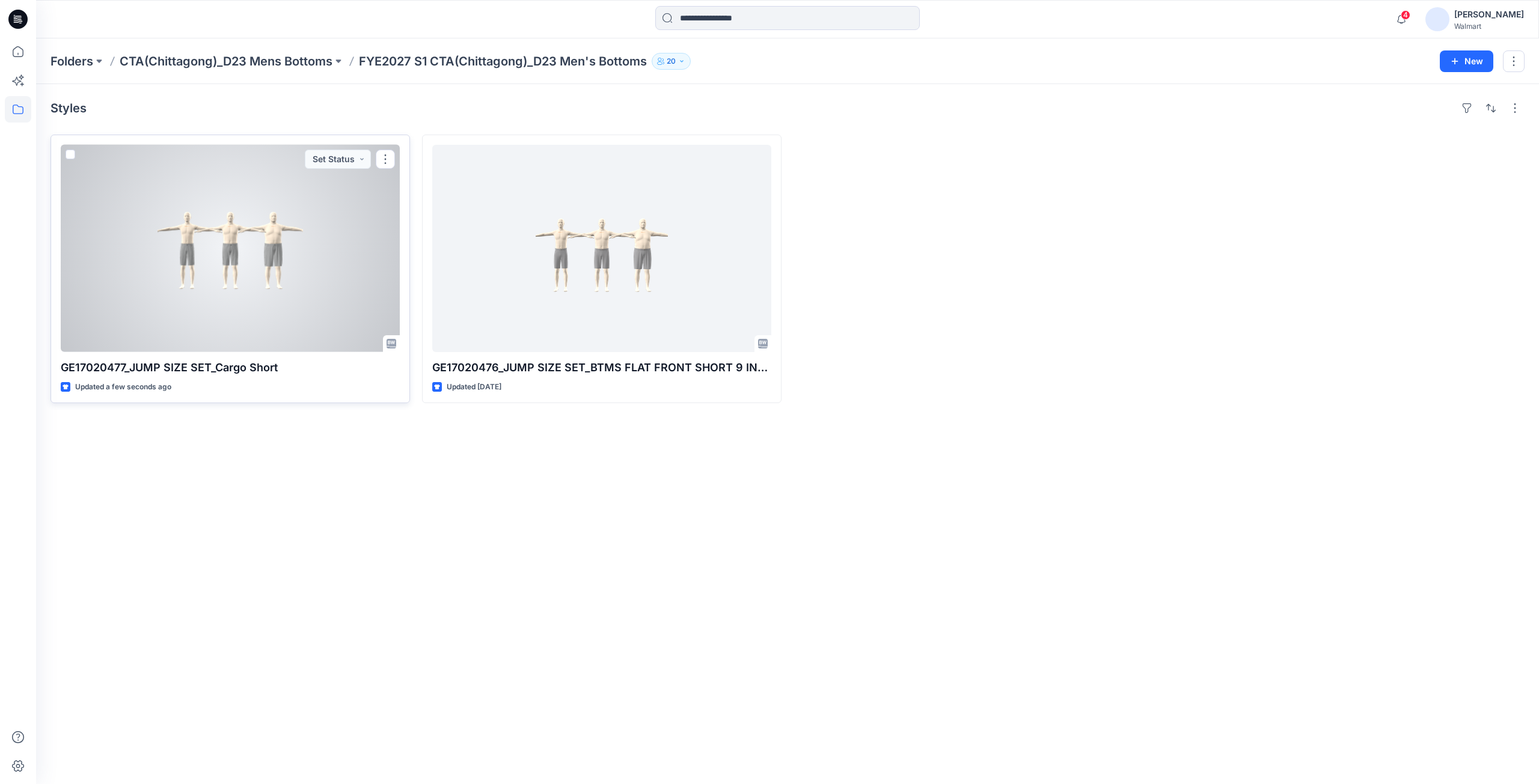
click at [281, 286] on div at bounding box center [230, 248] width 339 height 207
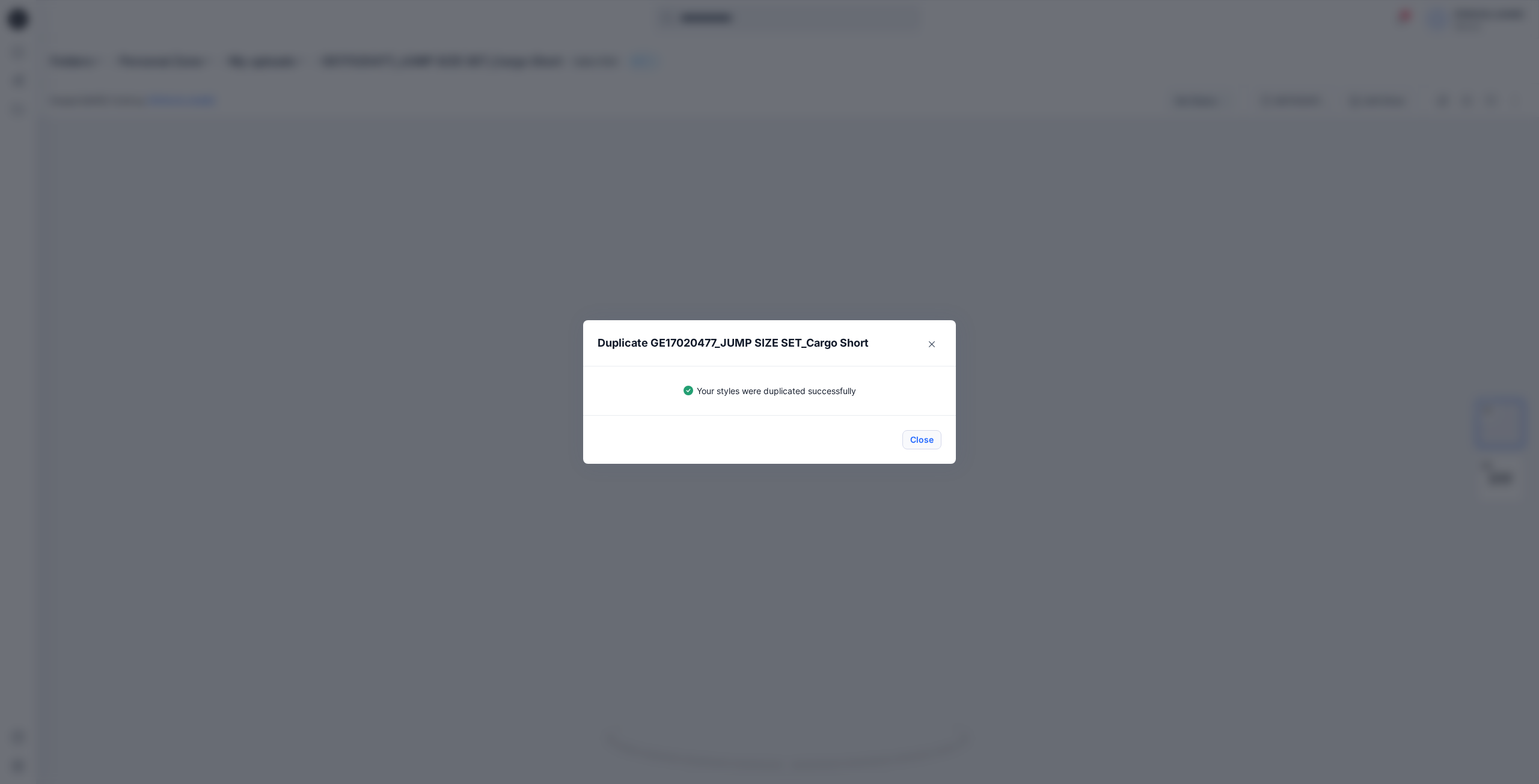
click at [922, 438] on button "Close" at bounding box center [921, 439] width 39 height 19
